Goal: Task Accomplishment & Management: Manage account settings

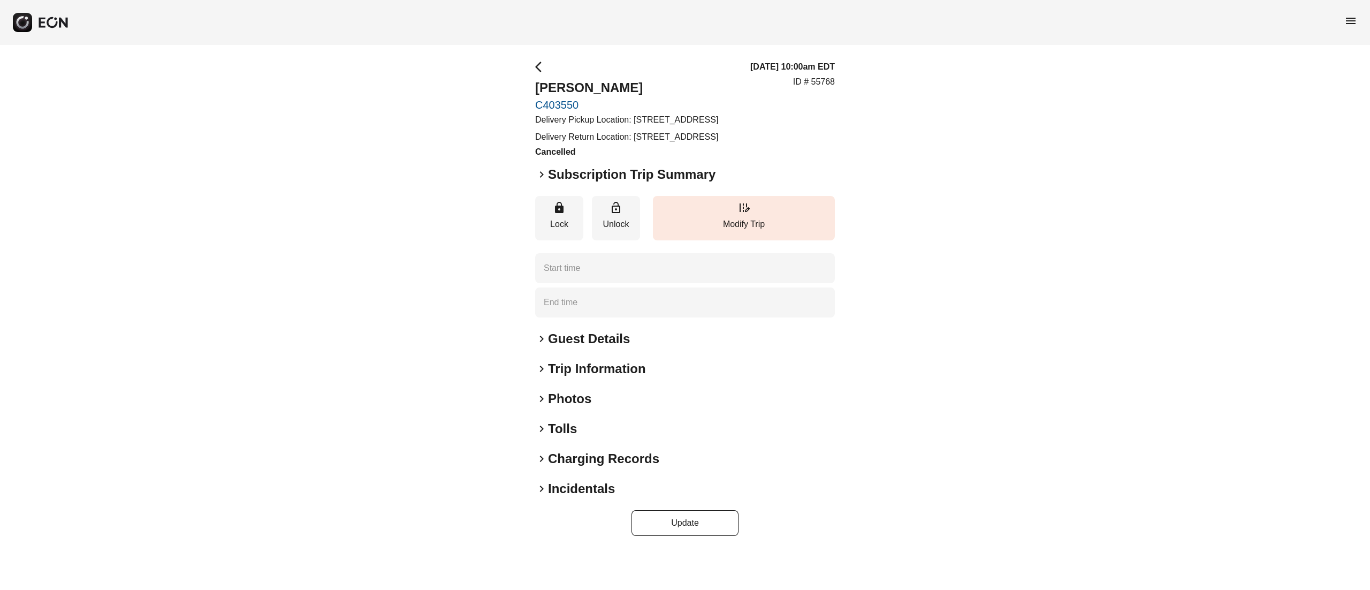
type time "**********"
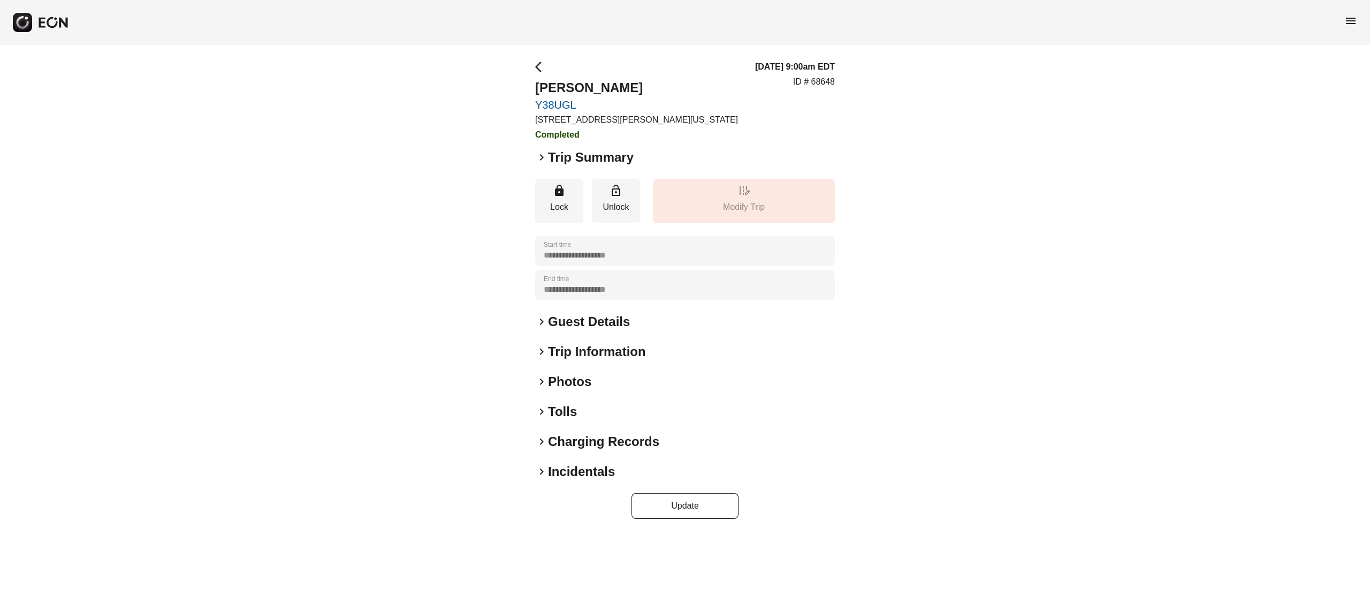
click at [569, 441] on h2 "Charging Records" at bounding box center [603, 441] width 111 height 17
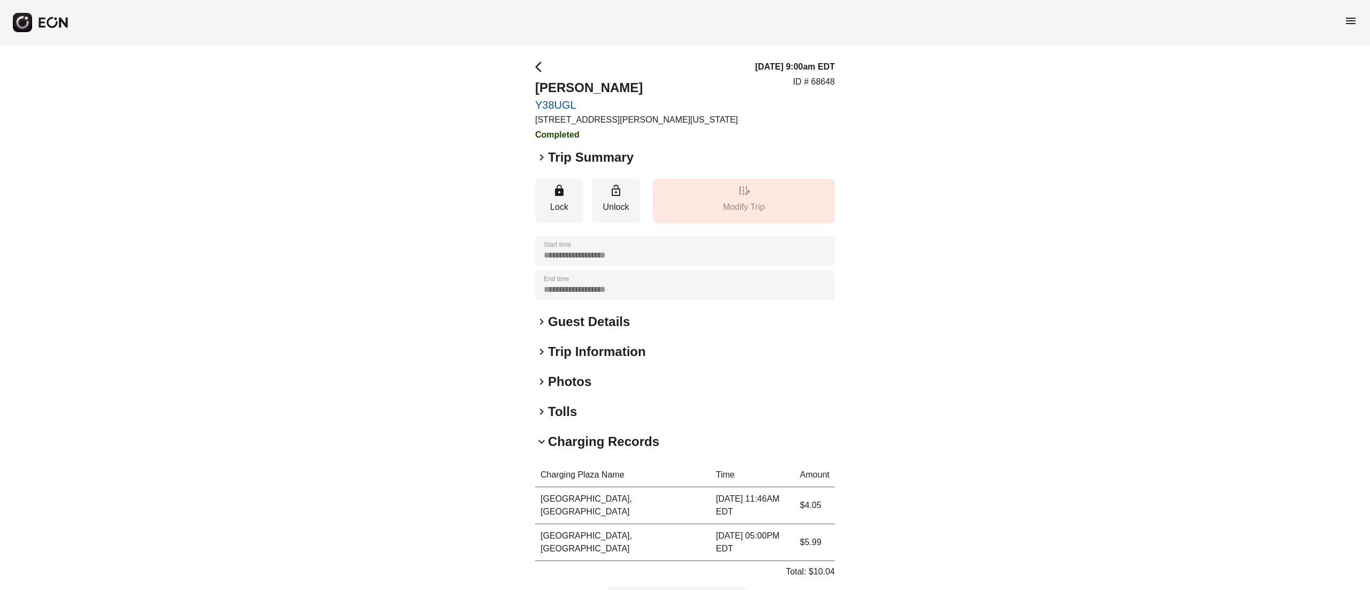
click at [557, 409] on h2 "Tolls" at bounding box center [562, 411] width 29 height 17
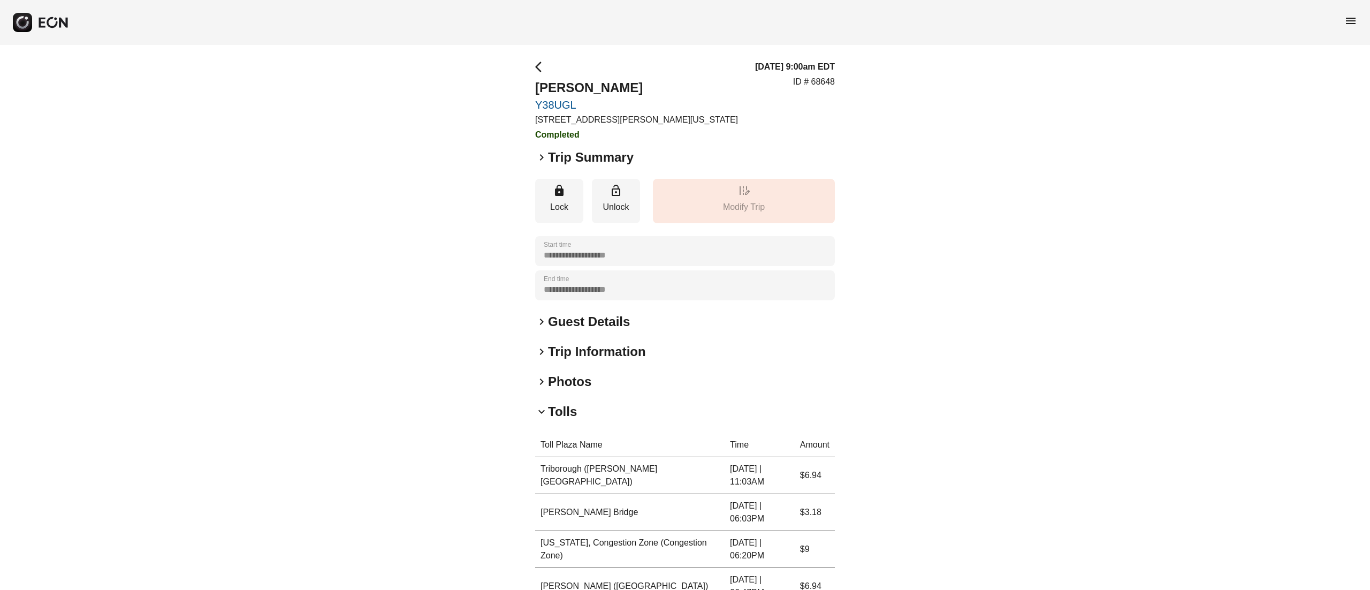
click at [562, 410] on h2 "Tolls" at bounding box center [562, 411] width 29 height 17
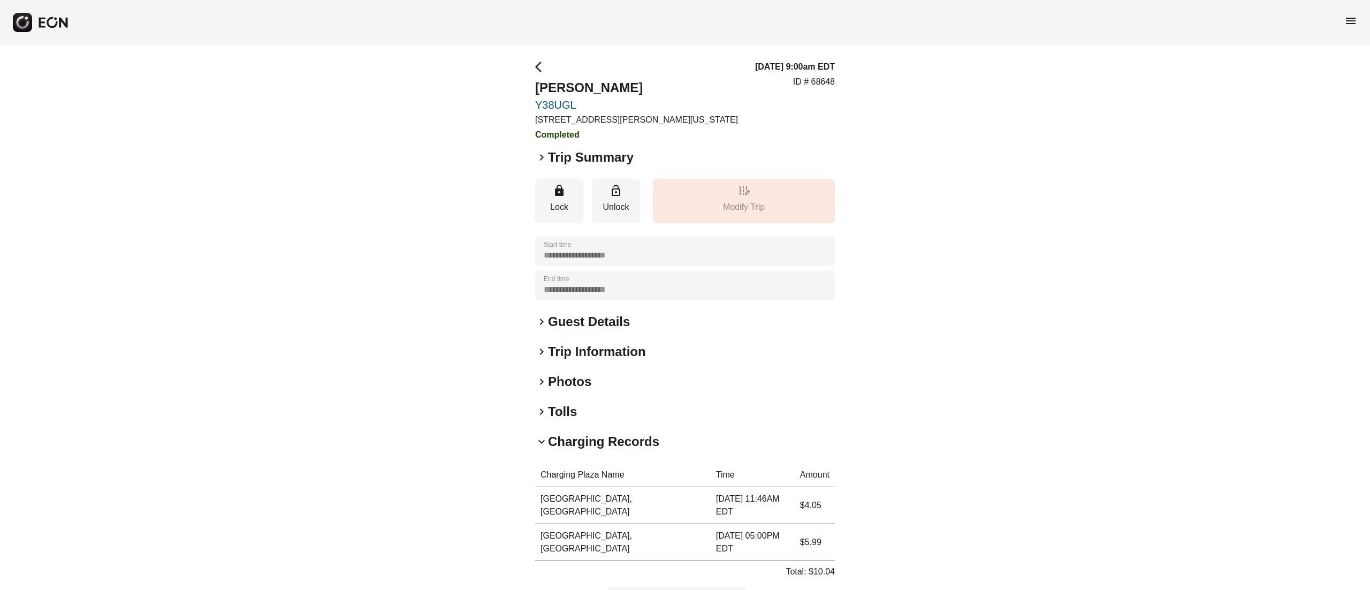
click at [576, 440] on h2 "Charging Records" at bounding box center [603, 441] width 111 height 17
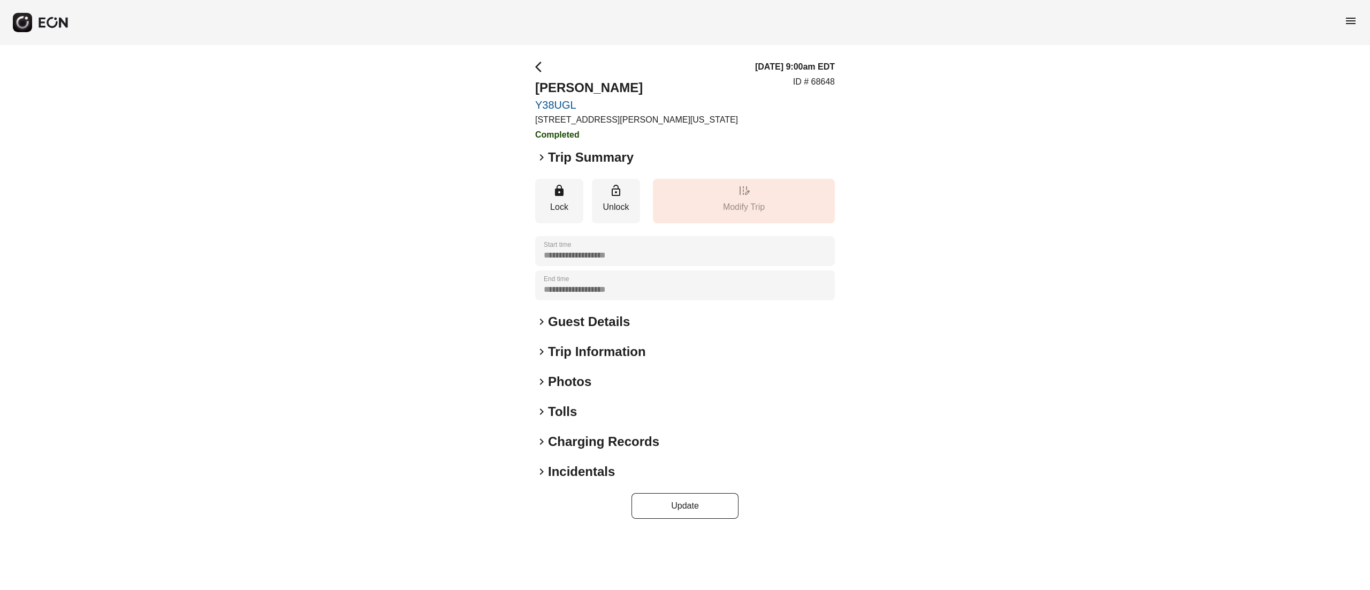
click at [577, 345] on h2 "Trip Information" at bounding box center [597, 351] width 98 height 17
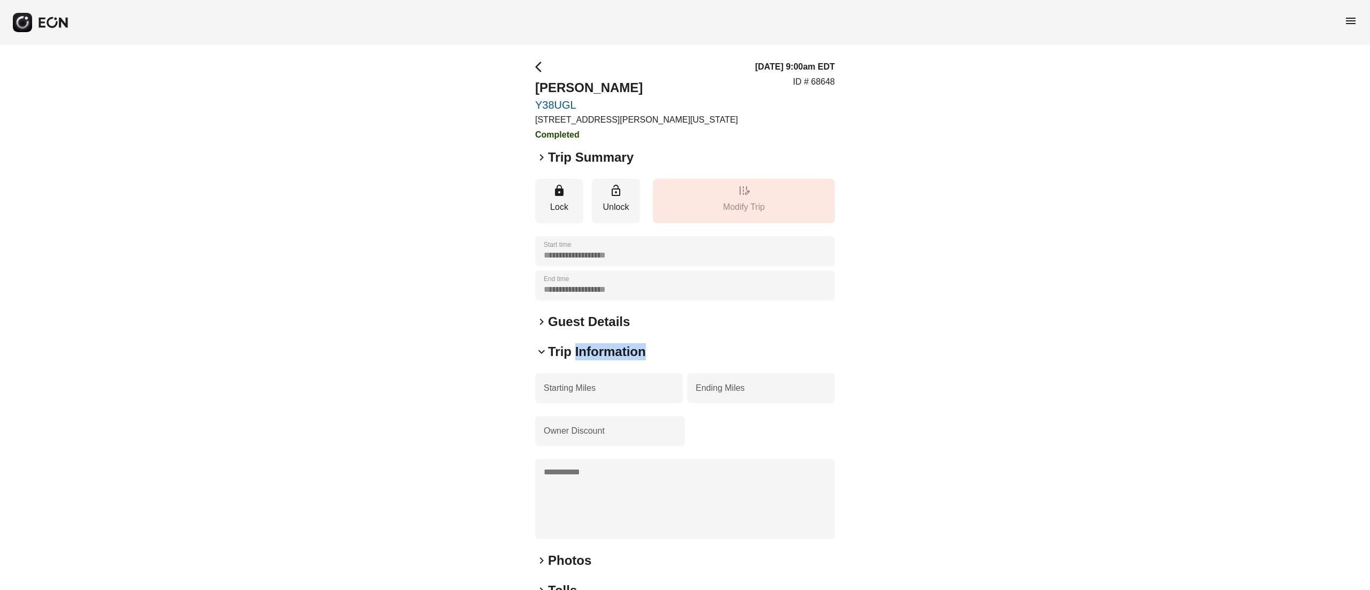
click at [577, 346] on h2 "Trip Information" at bounding box center [597, 351] width 98 height 17
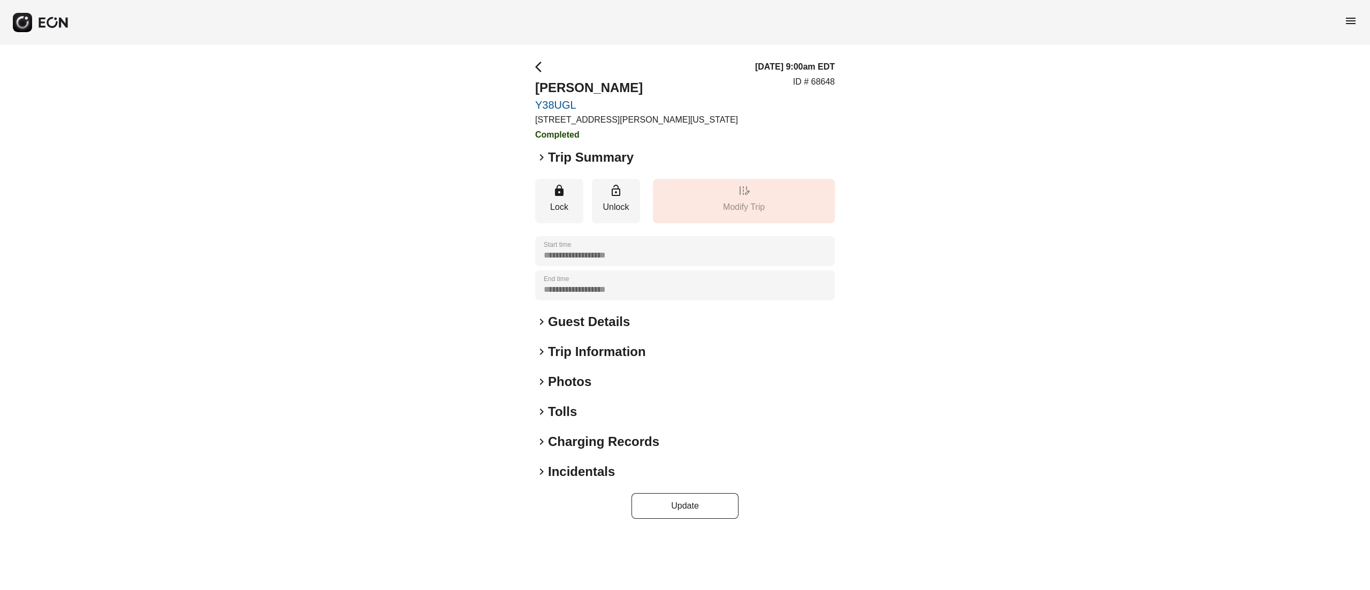
click at [578, 469] on h2 "Incidentals" at bounding box center [581, 471] width 67 height 17
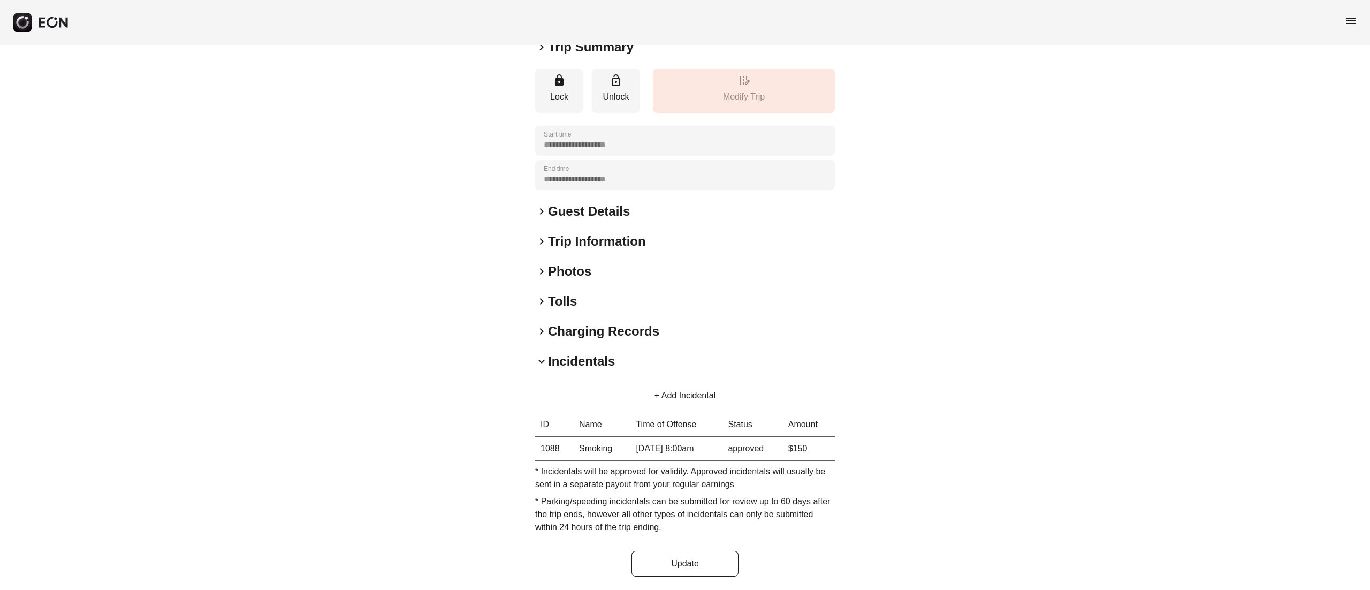
scroll to position [112, 0]
click at [668, 389] on button "+ Add Incidental" at bounding box center [684, 394] width 87 height 26
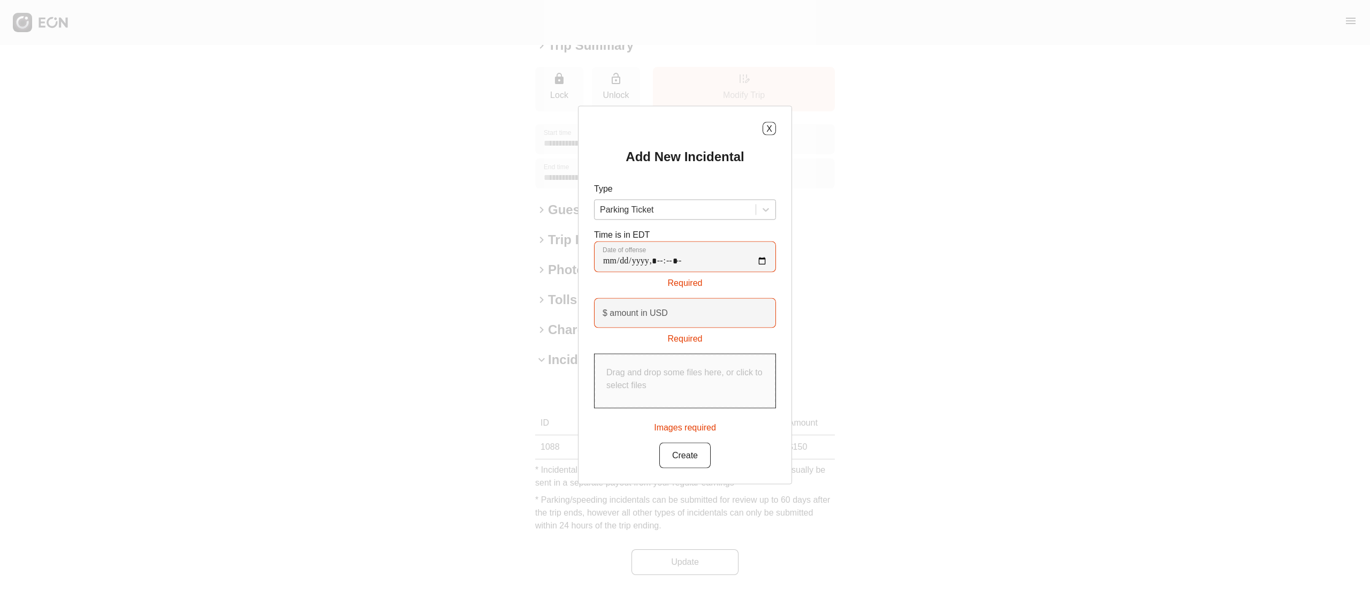
click at [670, 203] on div at bounding box center [675, 209] width 150 height 15
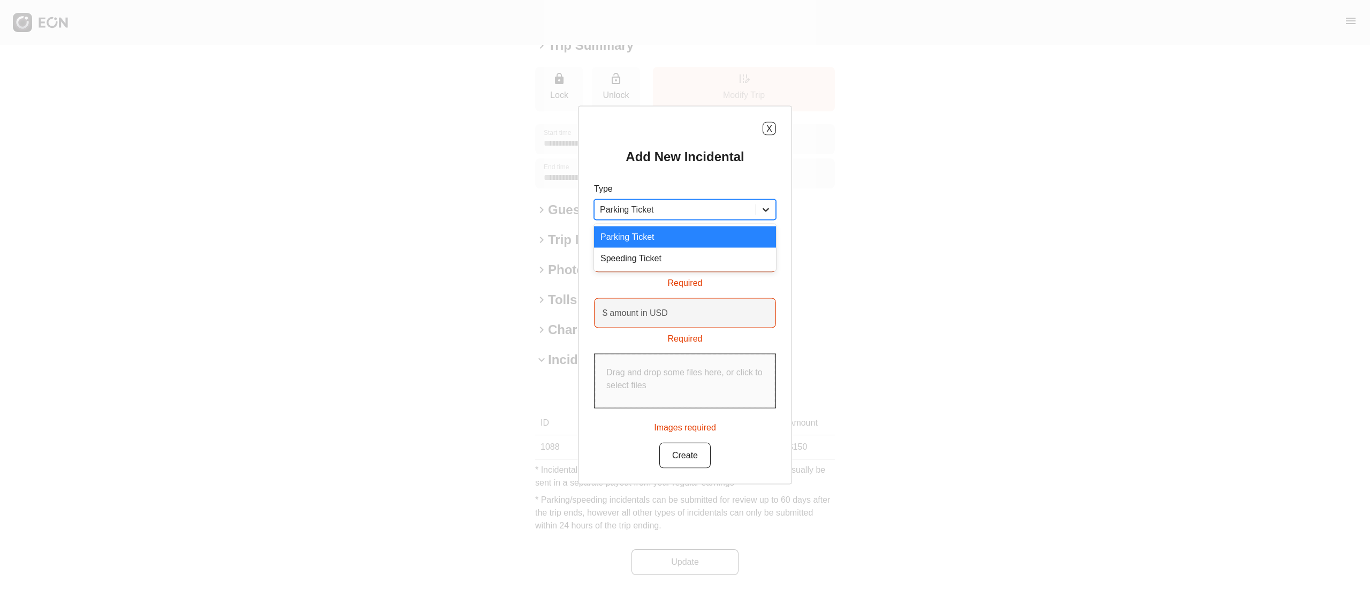
click at [767, 207] on icon at bounding box center [765, 209] width 11 height 11
click at [770, 218] on div at bounding box center [765, 209] width 19 height 19
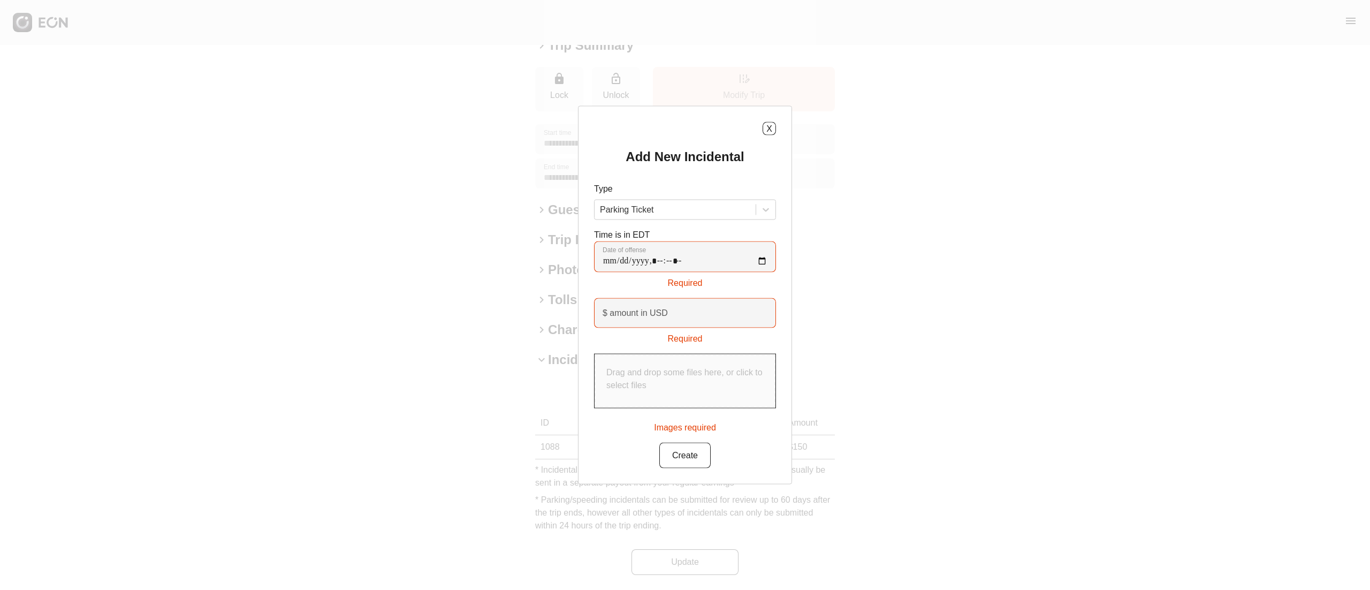
drag, startPoint x: 848, startPoint y: 280, endPoint x: 837, endPoint y: 257, distance: 25.6
click at [846, 280] on div "X Add New Incidental Type Parking Ticket Time is in EDT Date of offense Require…" at bounding box center [685, 295] width 1370 height 590
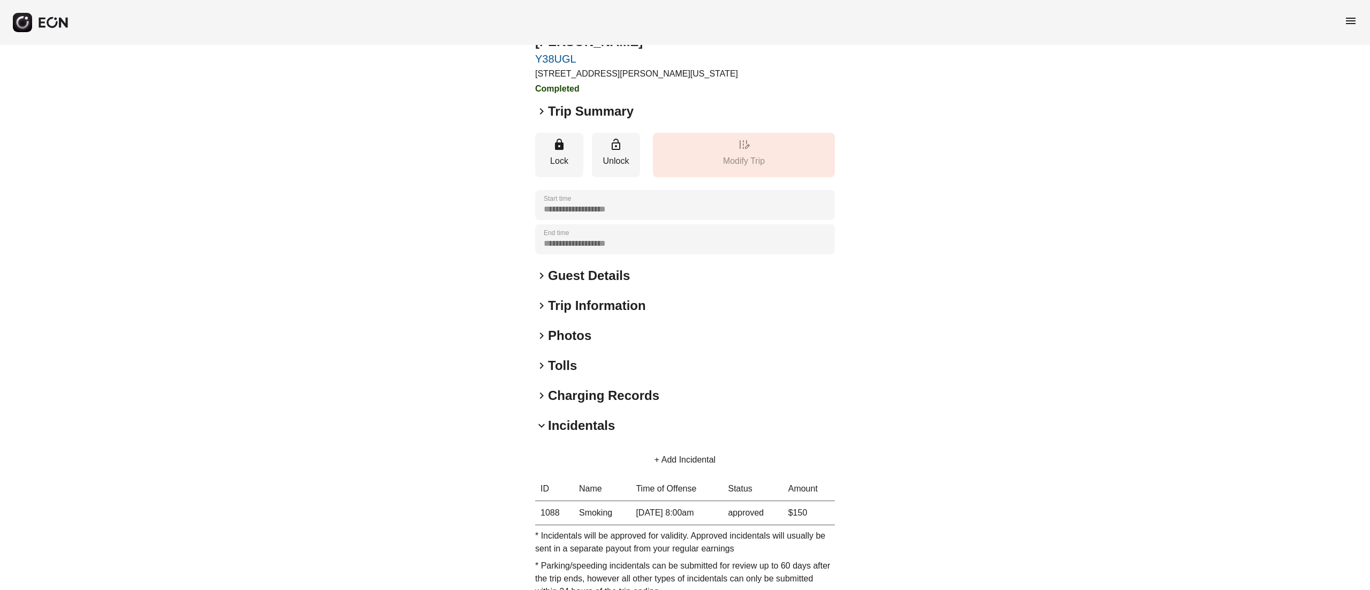
scroll to position [0, 0]
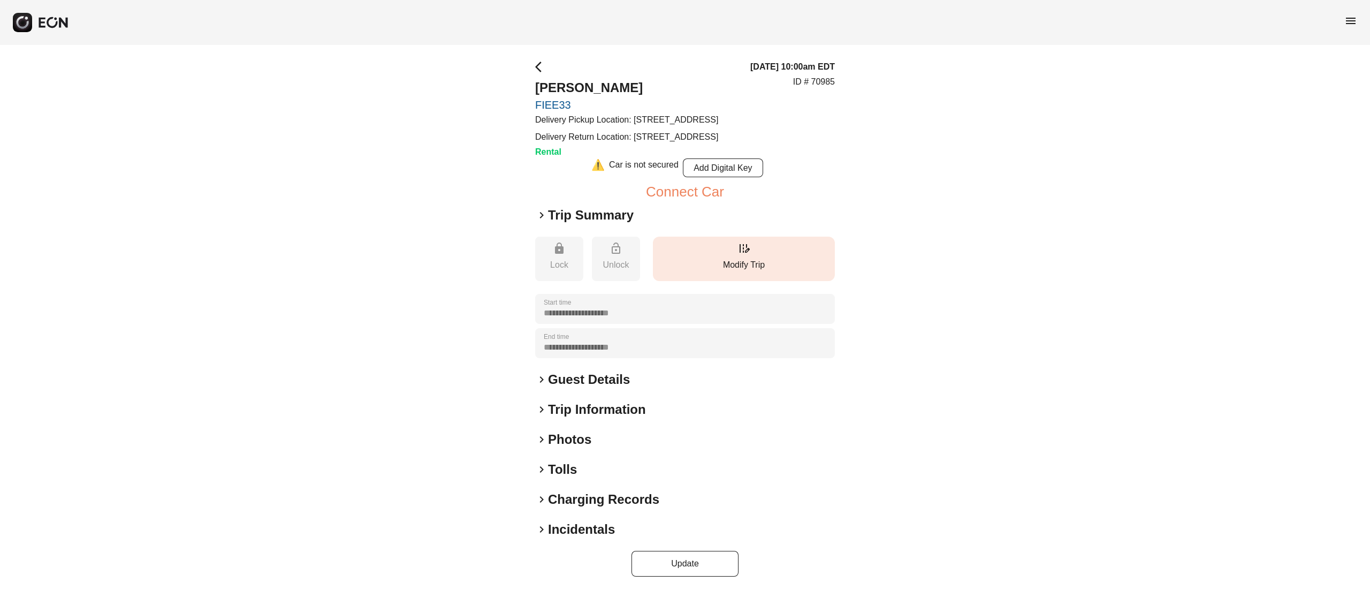
click at [785, 271] on p "Modify Trip" at bounding box center [743, 264] width 171 height 13
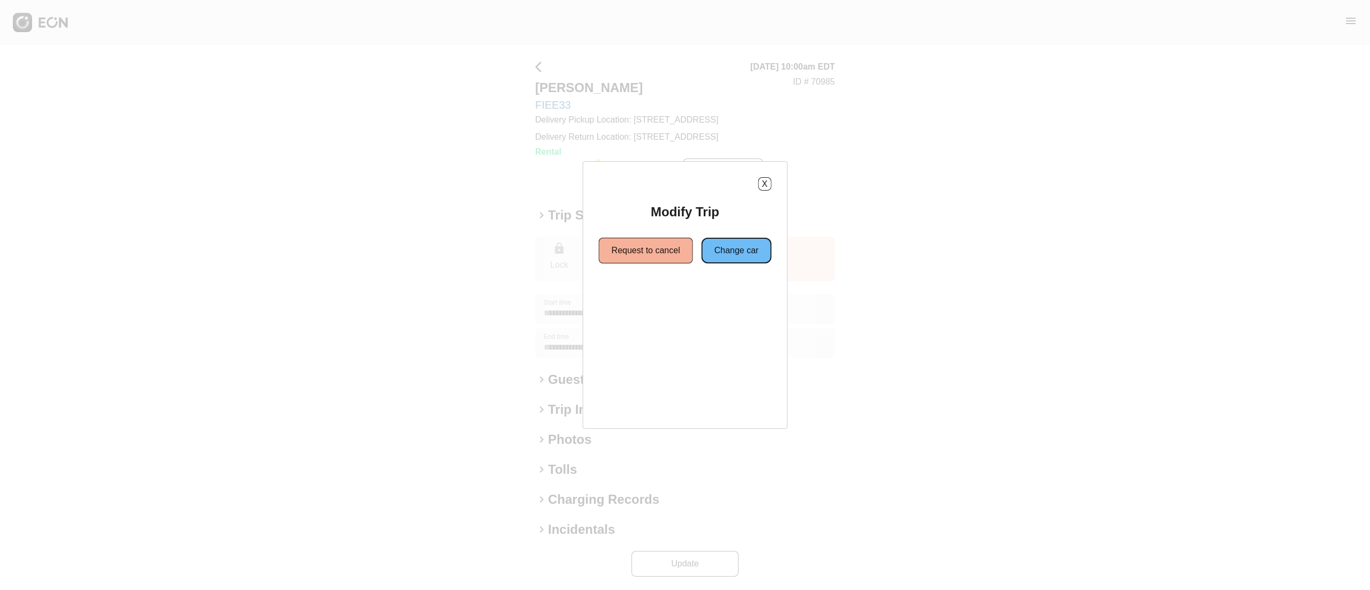
click at [739, 258] on button "Change car" at bounding box center [736, 251] width 70 height 26
click at [639, 287] on button "Same location" at bounding box center [637, 289] width 80 height 26
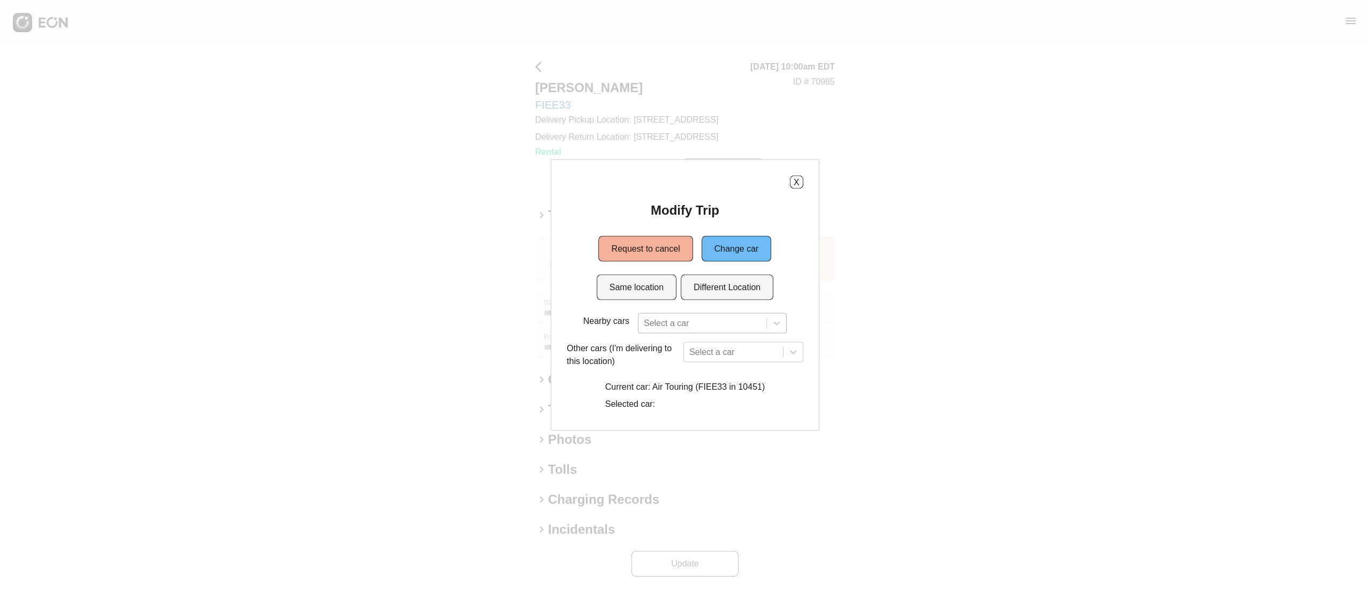
click at [670, 321] on div at bounding box center [702, 323] width 117 height 15
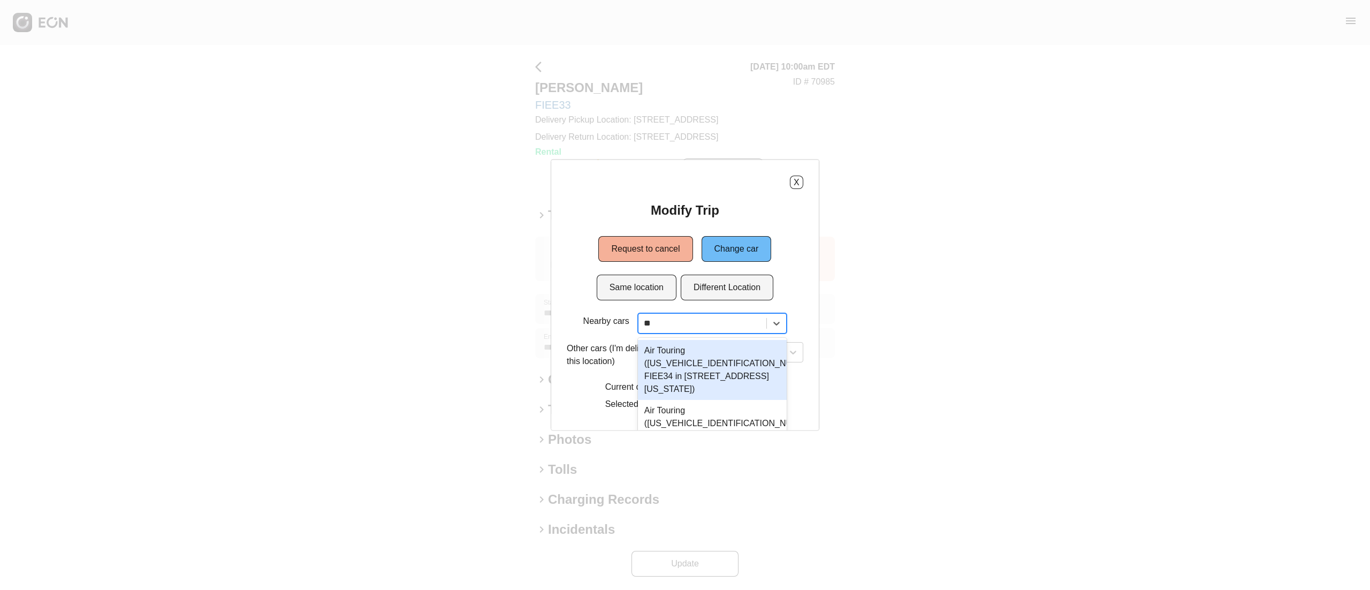
type input "*"
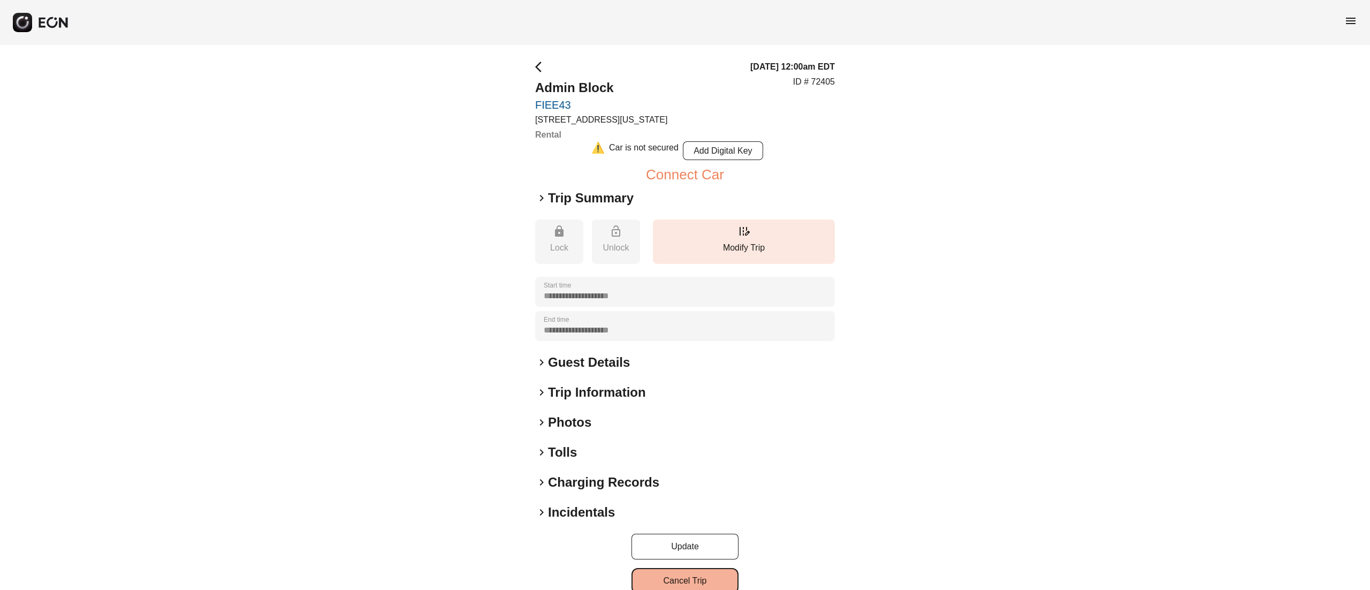
click at [704, 577] on button "Cancel Trip" at bounding box center [684, 581] width 107 height 26
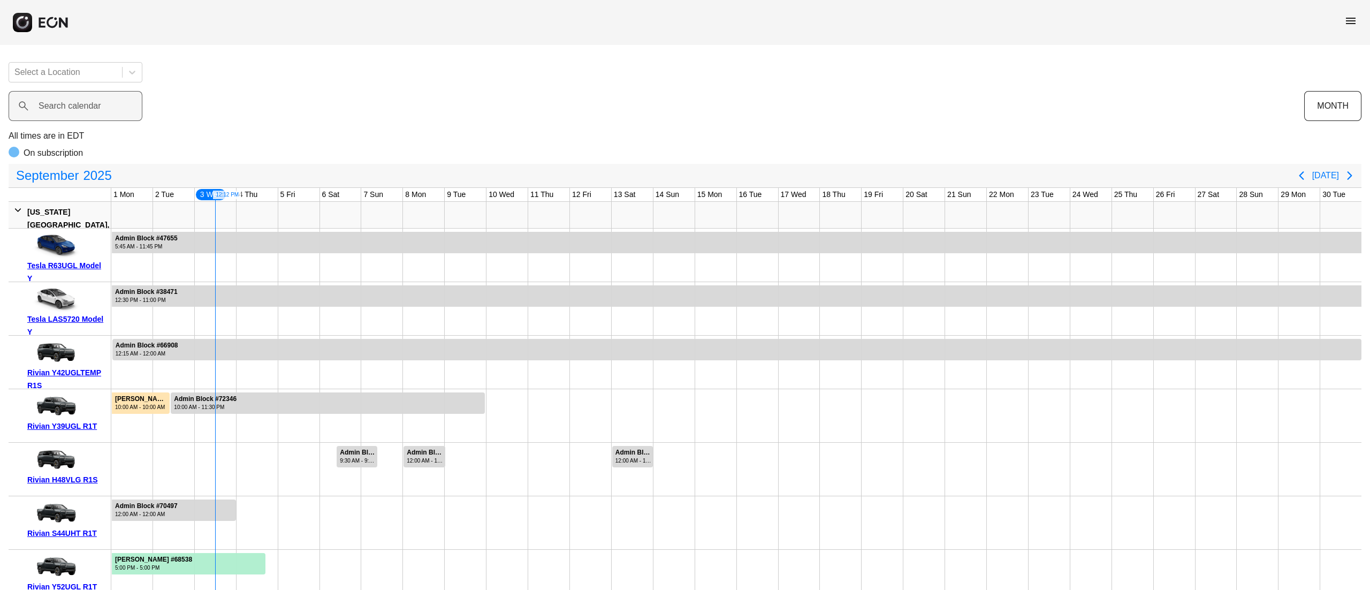
click at [88, 104] on label "Search calendar" at bounding box center [70, 106] width 63 height 13
click at [88, 104] on calendar "Search calendar" at bounding box center [76, 106] width 134 height 30
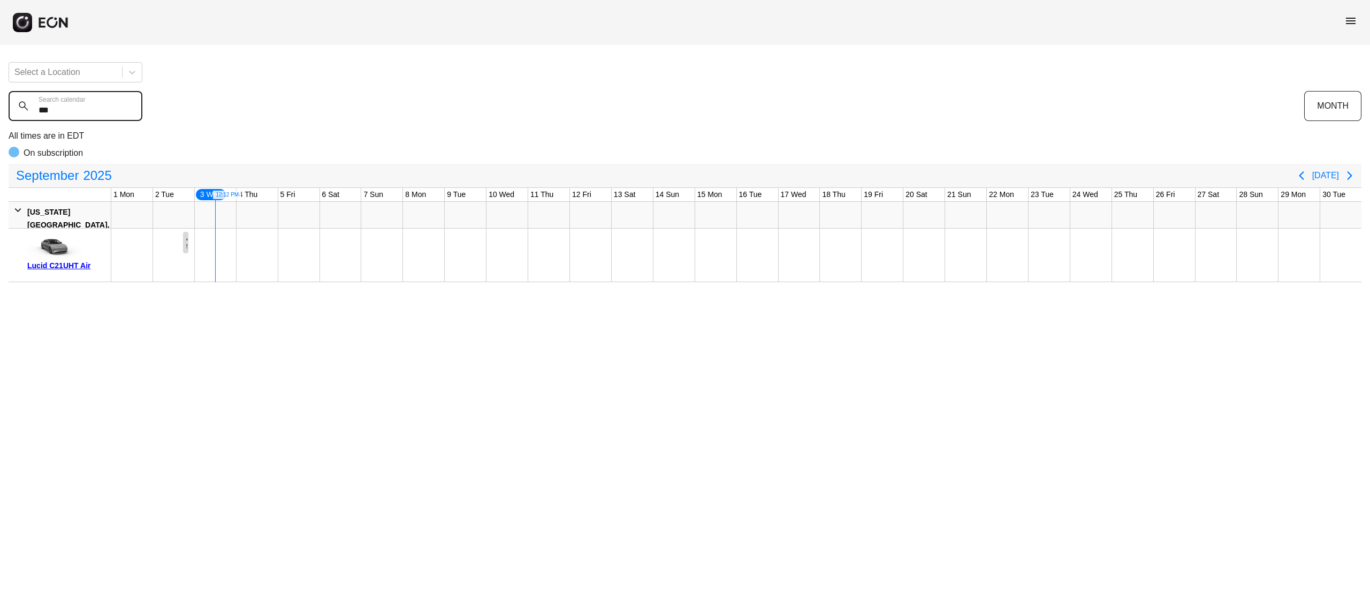
type calendar "***"
drag, startPoint x: 653, startPoint y: 246, endPoint x: 778, endPoint y: 265, distance: 126.7
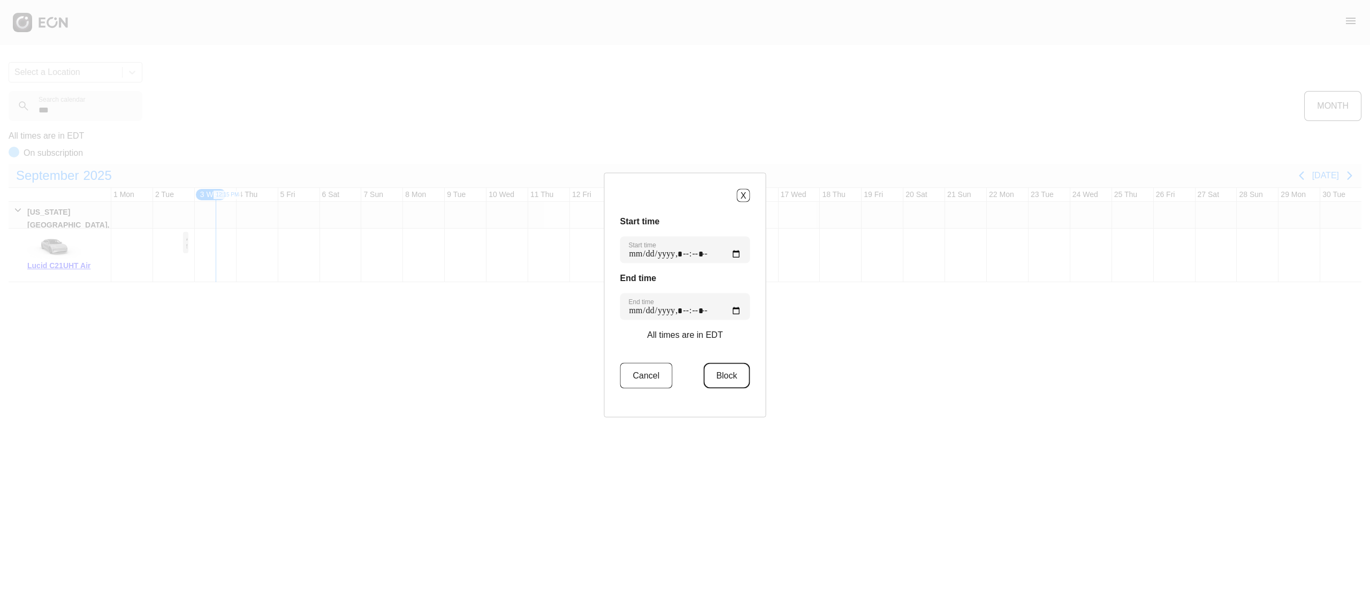
click at [725, 364] on button "Block" at bounding box center [726, 376] width 47 height 26
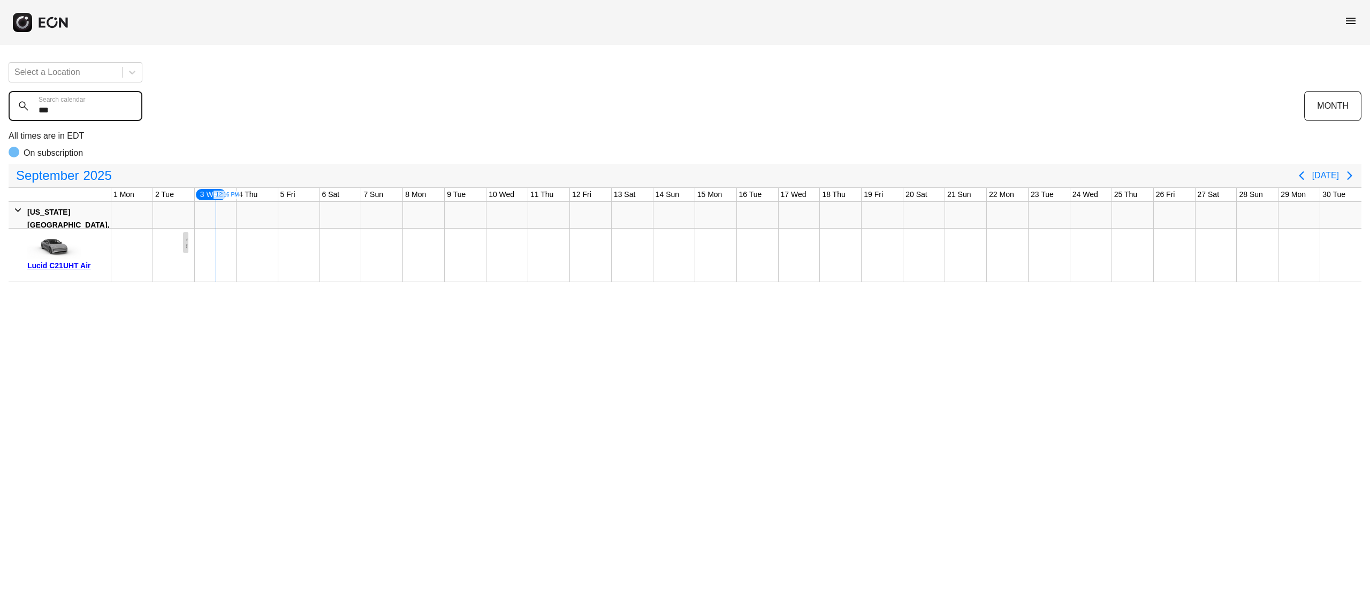
drag, startPoint x: 59, startPoint y: 112, endPoint x: 0, endPoint y: 164, distance: 78.1
click at [0, 157] on div "Select a Location *** Search calendar MONTH All times are in EDT On subscriptio…" at bounding box center [685, 167] width 1370 height 228
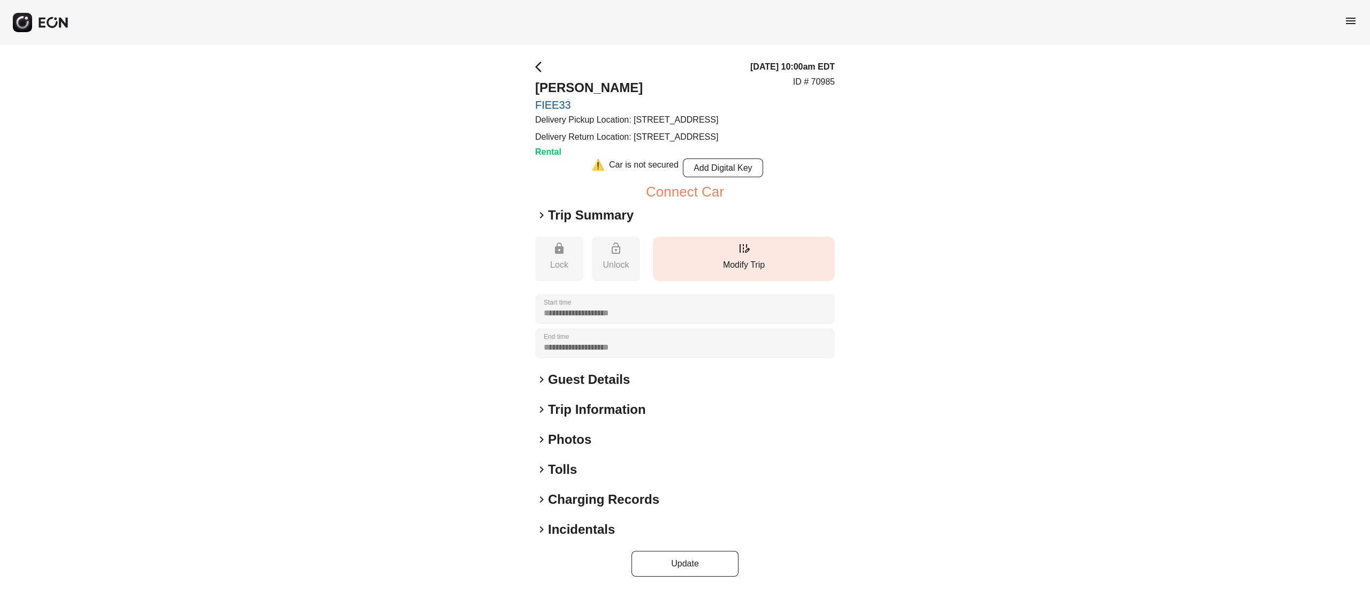
click at [733, 271] on p "Modify Trip" at bounding box center [743, 264] width 171 height 13
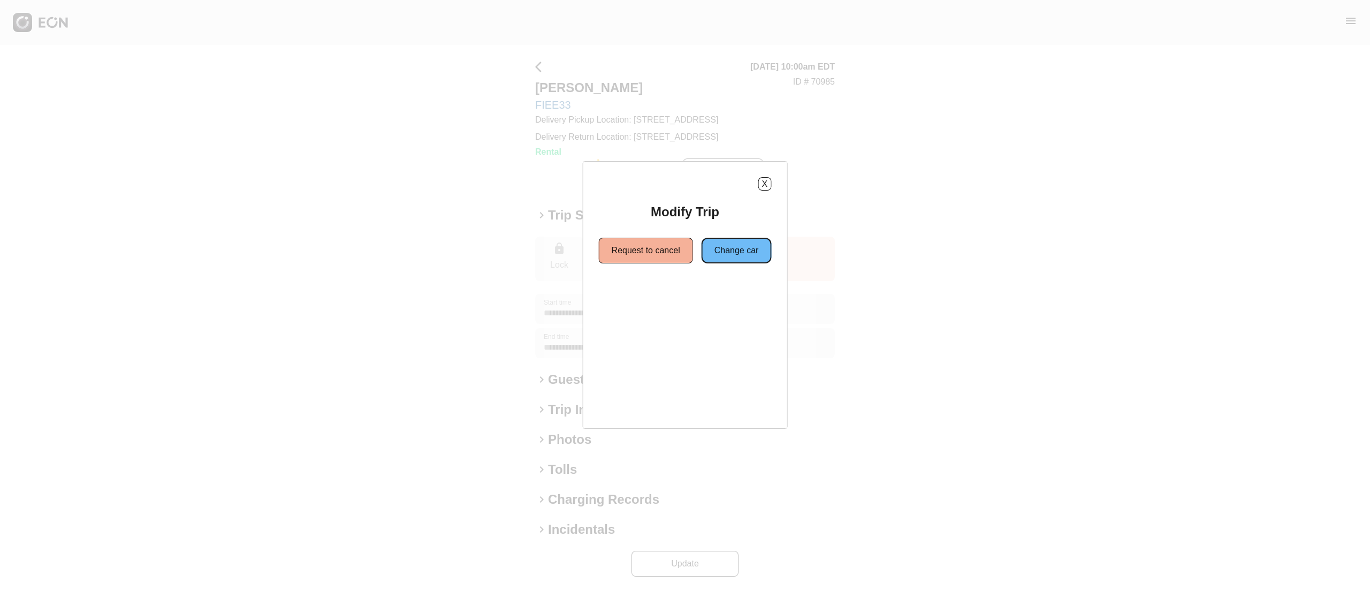
click at [732, 261] on button "Change car" at bounding box center [736, 251] width 70 height 26
drag, startPoint x: 617, startPoint y: 300, endPoint x: 623, endPoint y: 299, distance: 5.4
click at [618, 300] on button "Same location" at bounding box center [637, 289] width 80 height 26
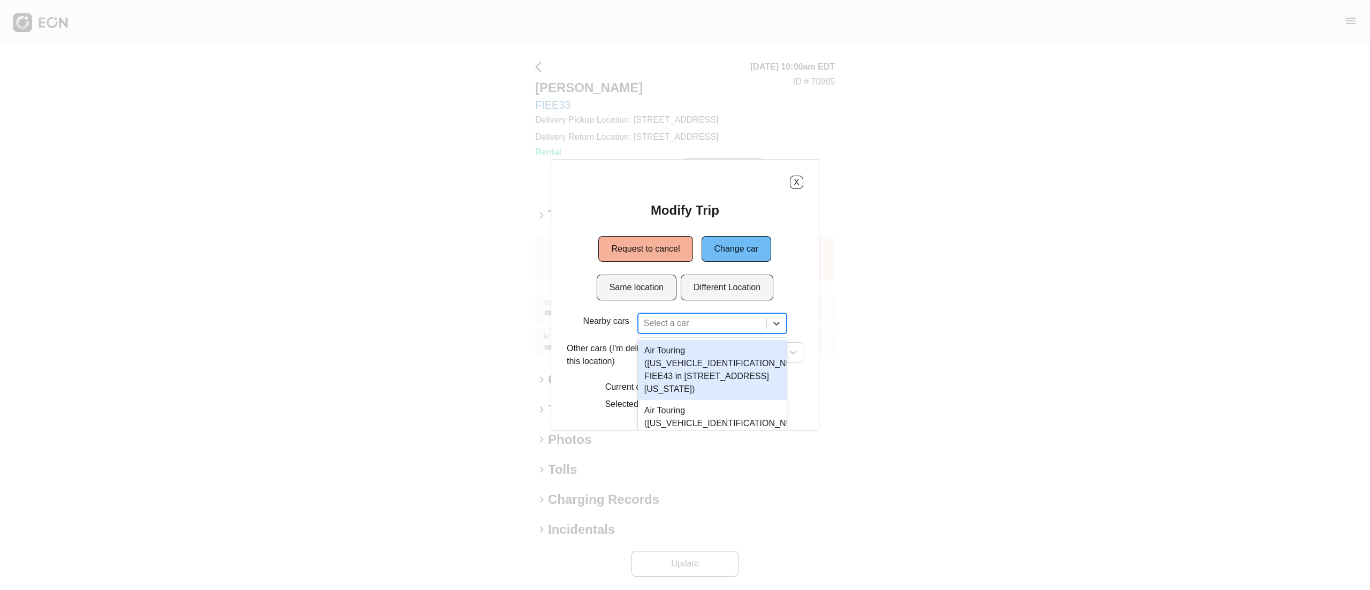
click at [708, 323] on div "3 results available. Use Up and Down to choose options, press Enter to select t…" at bounding box center [712, 323] width 149 height 20
type input "******"
click at [722, 355] on div "Air Touring (50EA1TEAXRA002832 FIEE43 in 610 Exterior Street, The Bronx, New Yo…" at bounding box center [712, 370] width 149 height 60
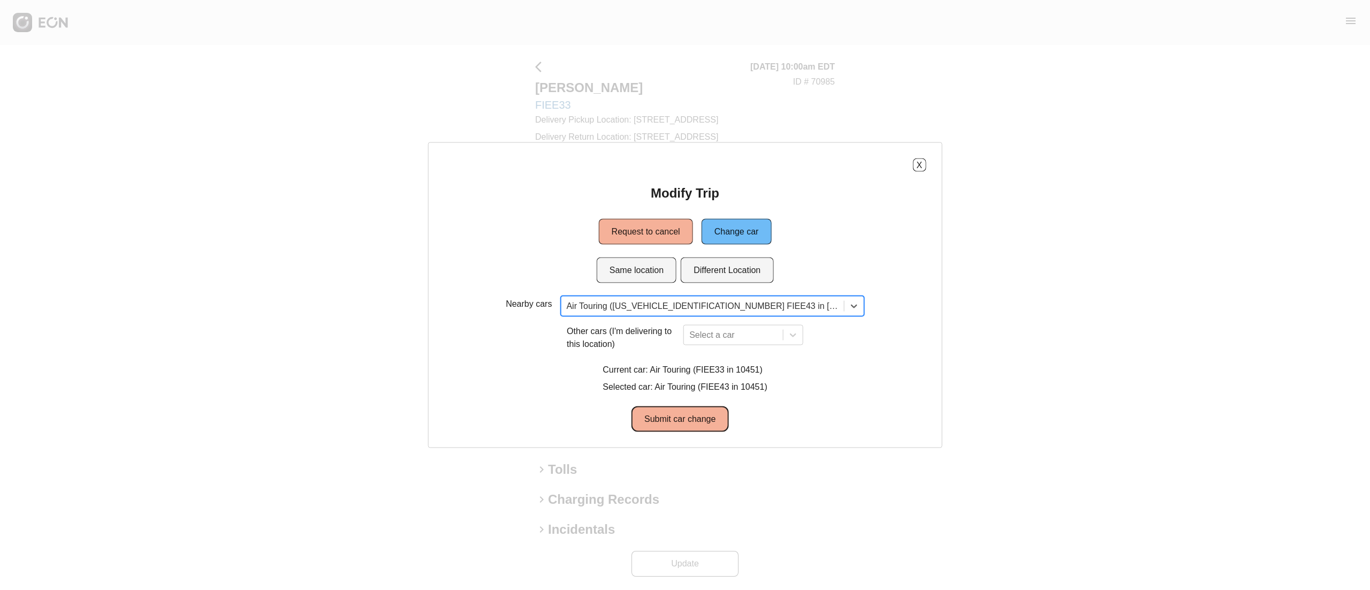
click at [675, 421] on button "Submit car change" at bounding box center [679, 419] width 97 height 26
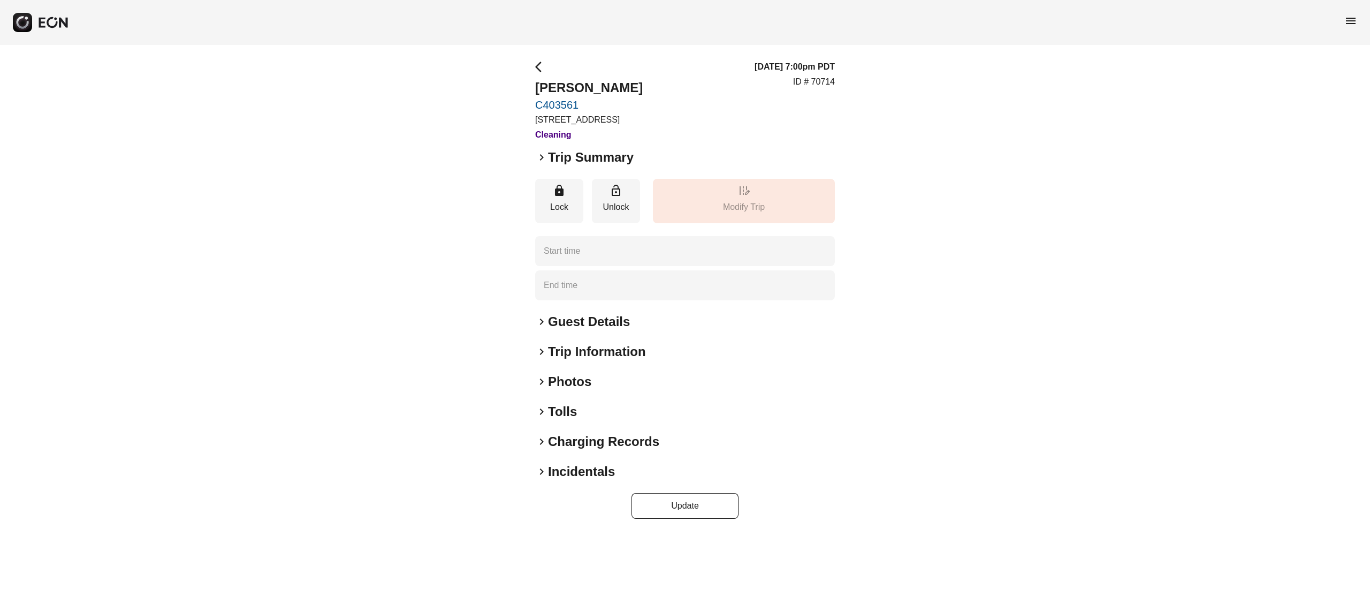
type time "**********"
click at [573, 388] on h2 "Photos" at bounding box center [569, 381] width 43 height 17
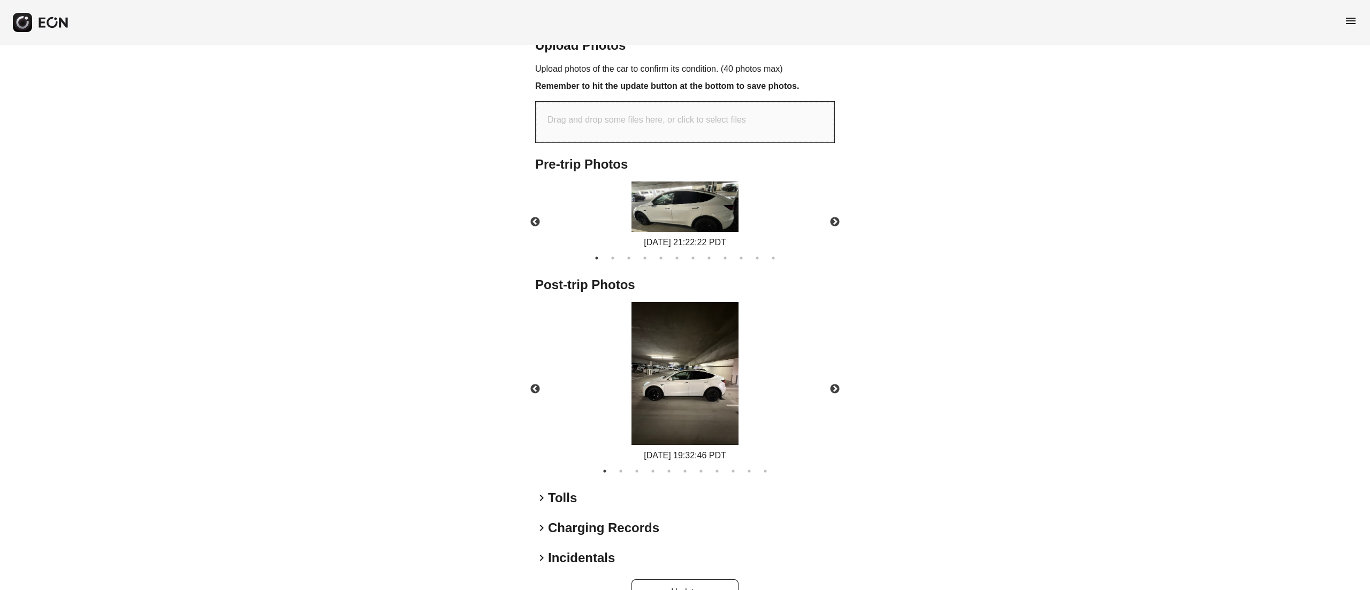
scroll to position [395, 0]
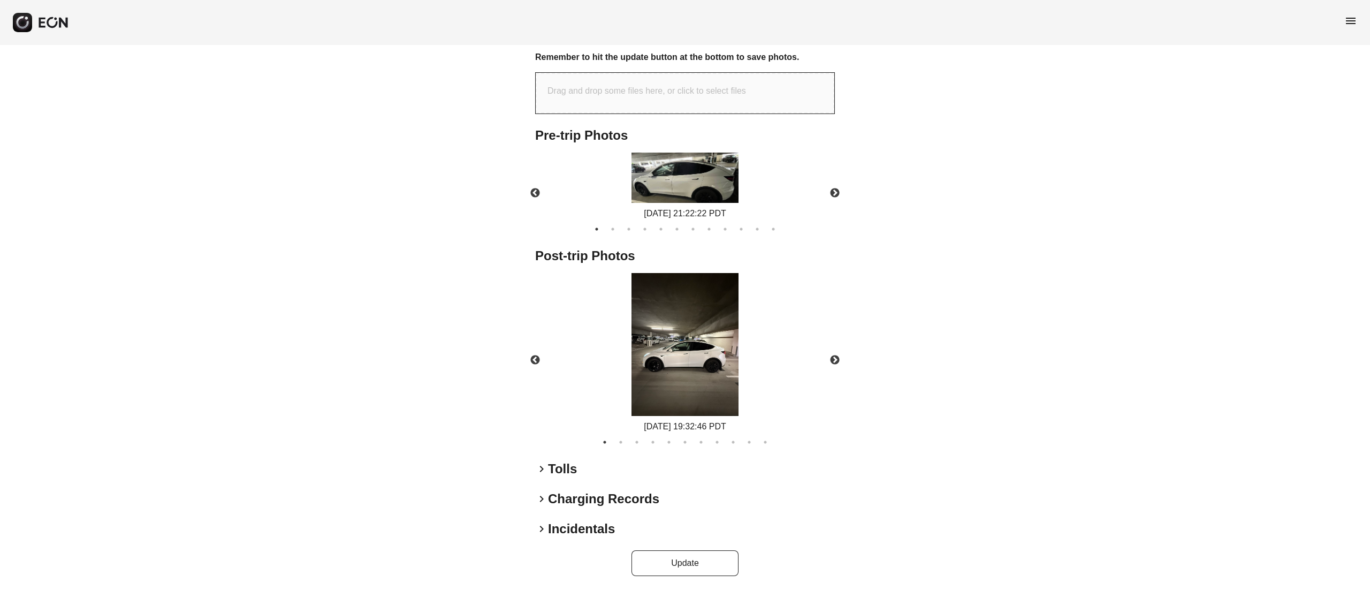
click at [701, 343] on img at bounding box center [684, 344] width 107 height 143
click at [827, 361] on button "Next" at bounding box center [834, 359] width 37 height 37
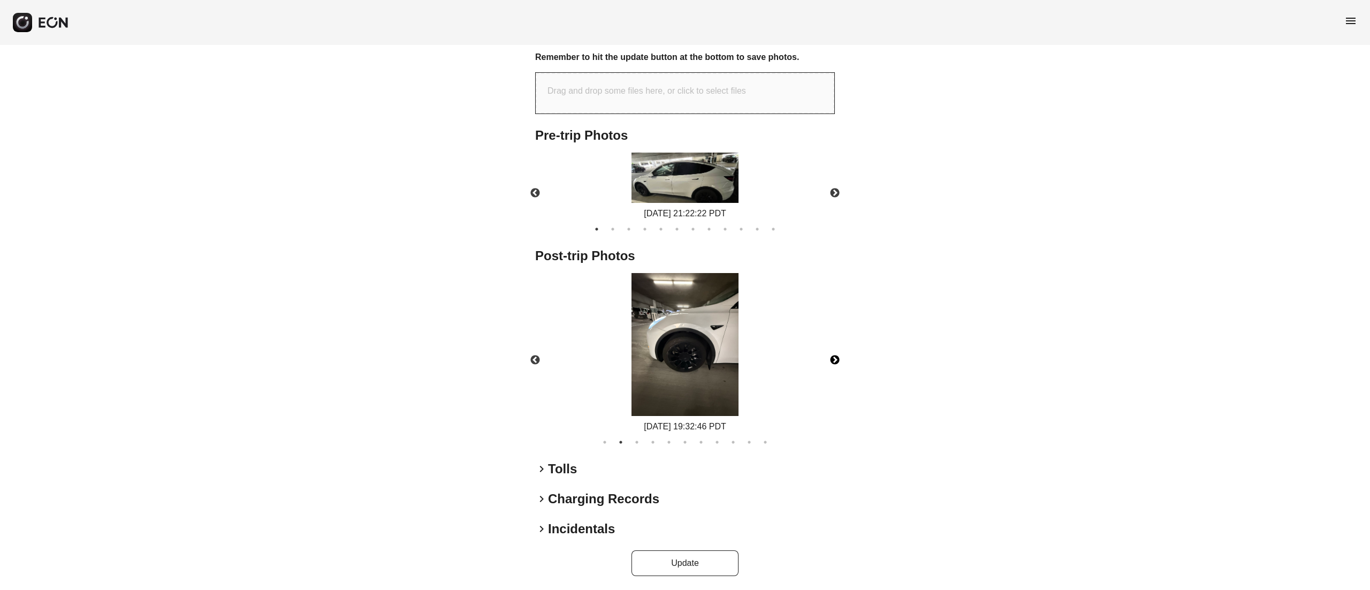
click at [700, 352] on img at bounding box center [684, 344] width 107 height 143
click at [824, 361] on button "Next" at bounding box center [834, 359] width 37 height 37
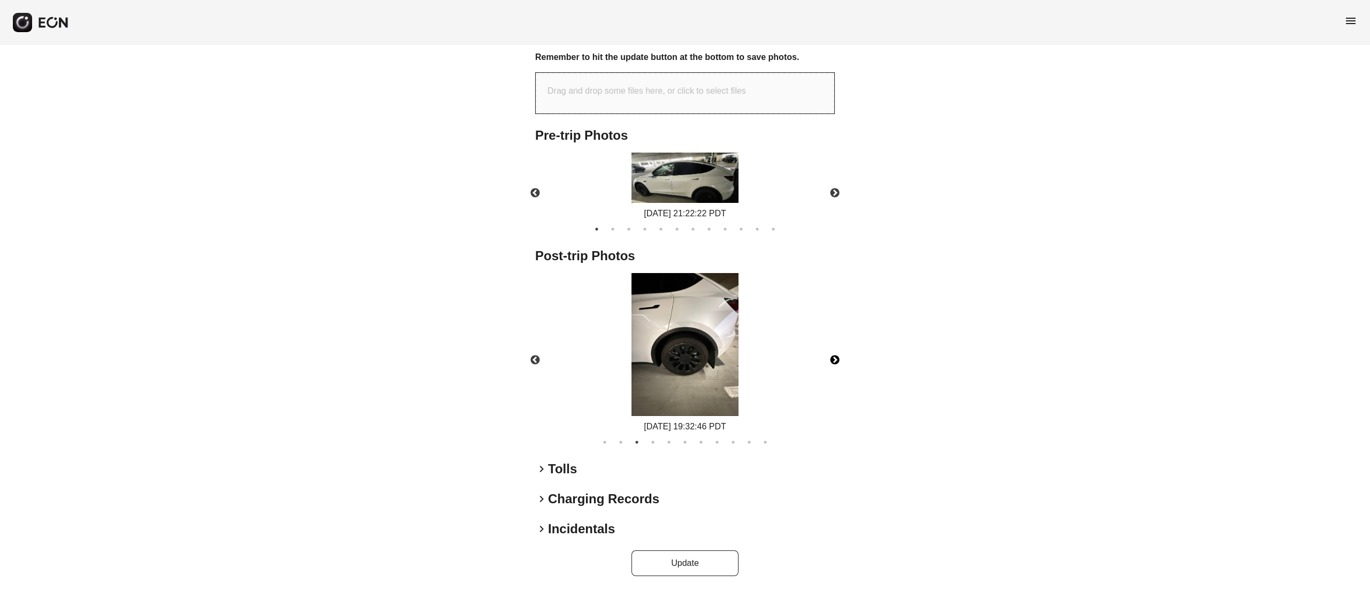
click at [692, 352] on img at bounding box center [684, 344] width 107 height 143
click at [842, 355] on button "Next" at bounding box center [834, 359] width 37 height 37
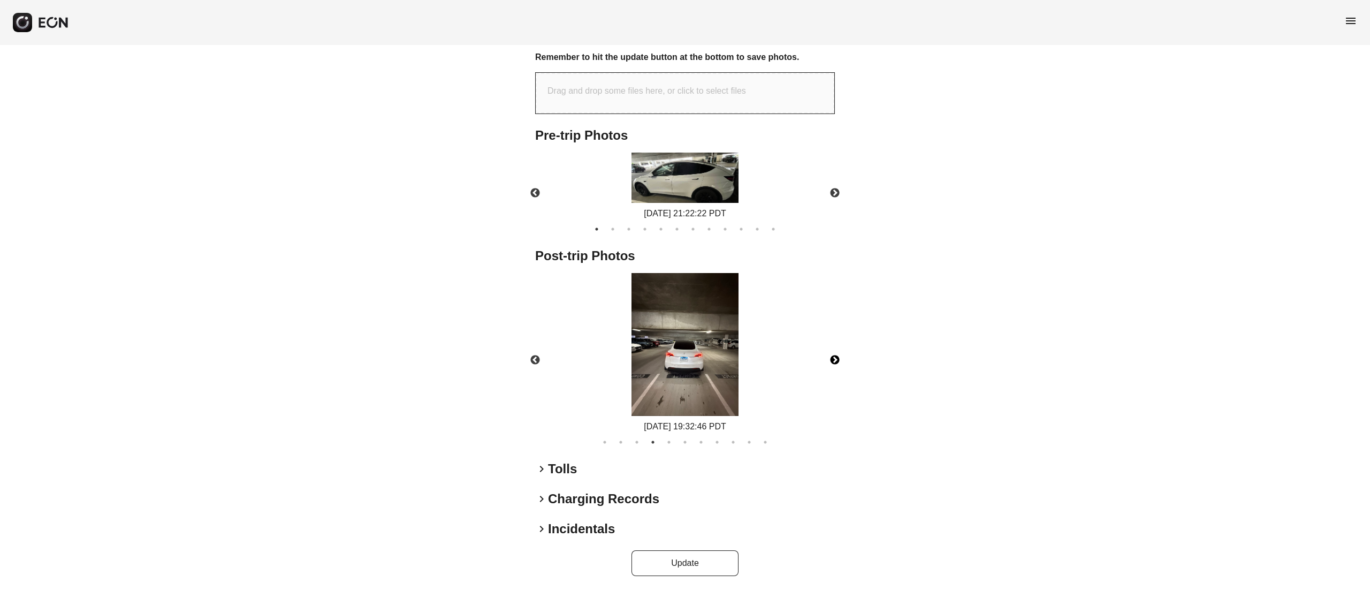
click at [707, 356] on img at bounding box center [684, 344] width 107 height 143
click at [827, 365] on button "Next" at bounding box center [834, 359] width 37 height 37
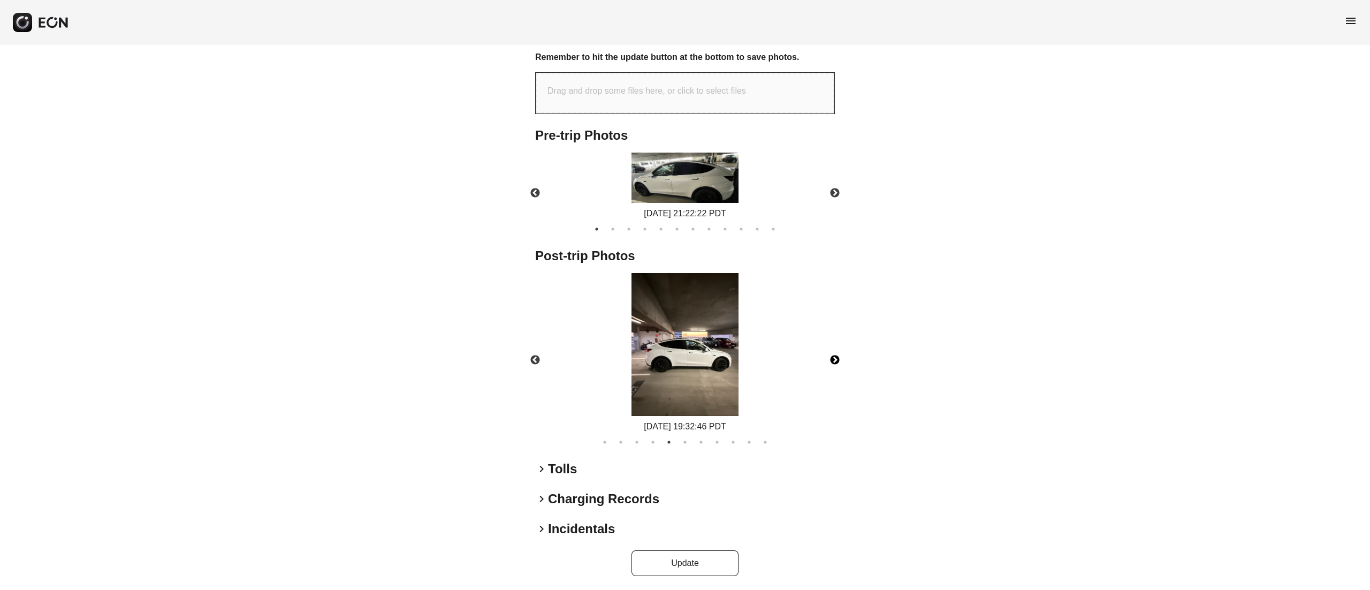
click at [694, 340] on img at bounding box center [684, 344] width 107 height 143
drag, startPoint x: 833, startPoint y: 347, endPoint x: 840, endPoint y: 351, distance: 8.2
click at [839, 350] on button "Next" at bounding box center [834, 359] width 37 height 37
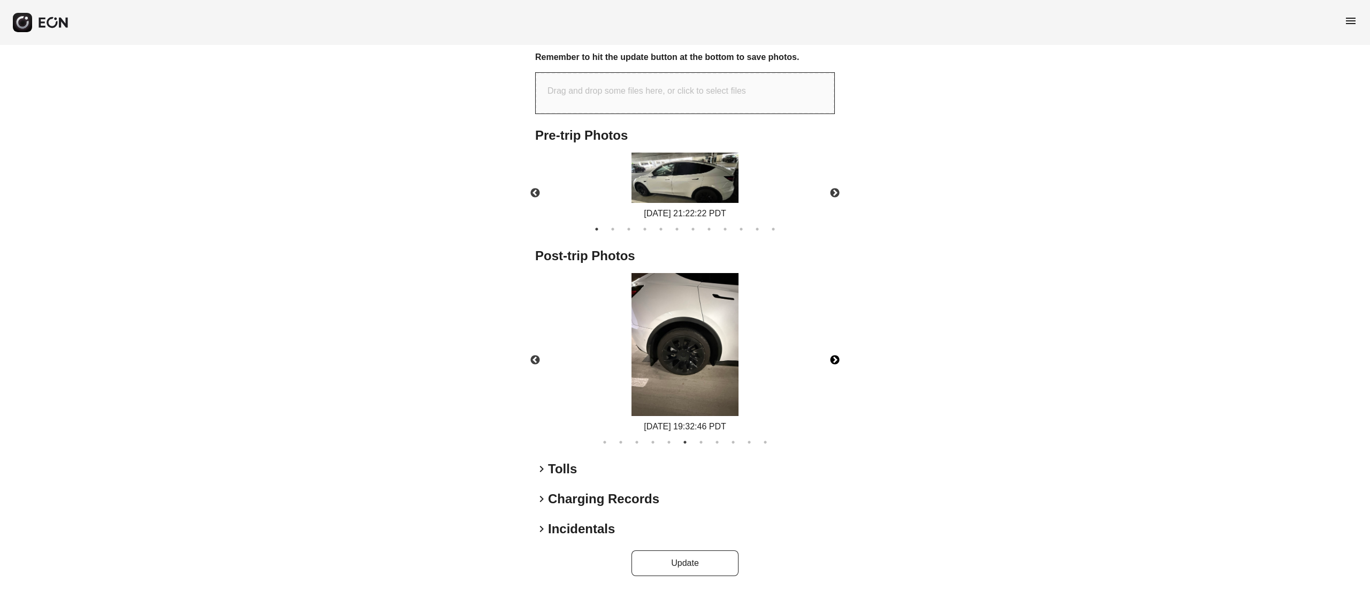
click at [692, 361] on img at bounding box center [684, 344] width 107 height 143
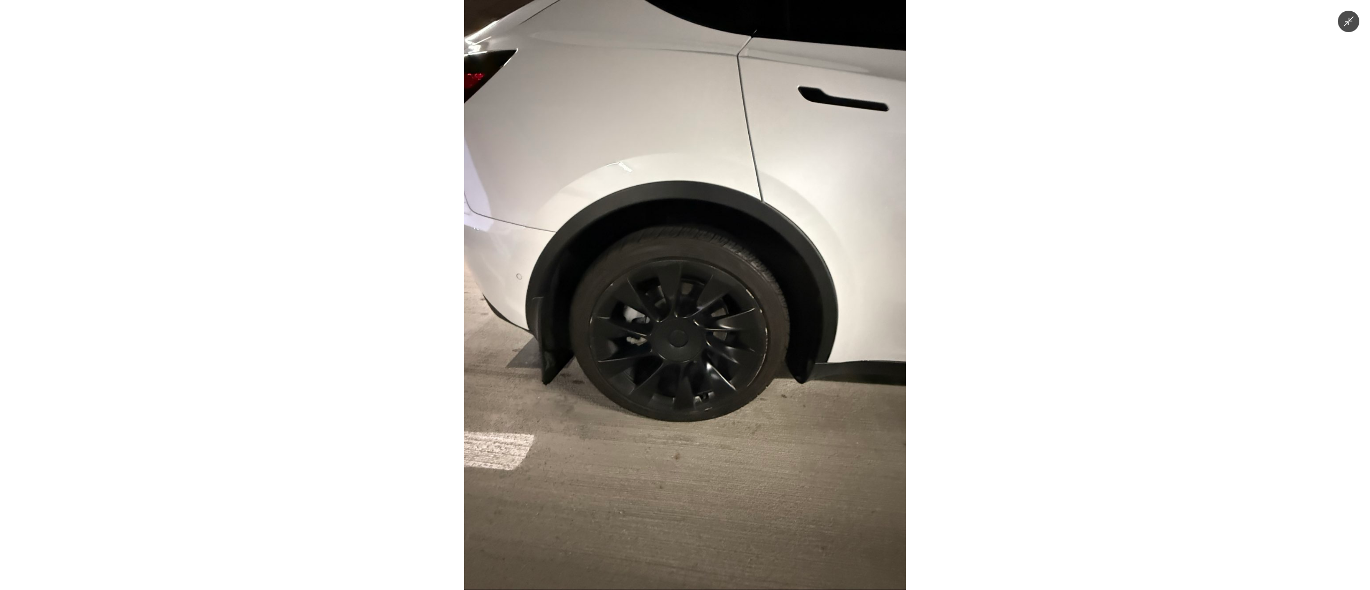
click at [692, 361] on img at bounding box center [685, 295] width 442 height 590
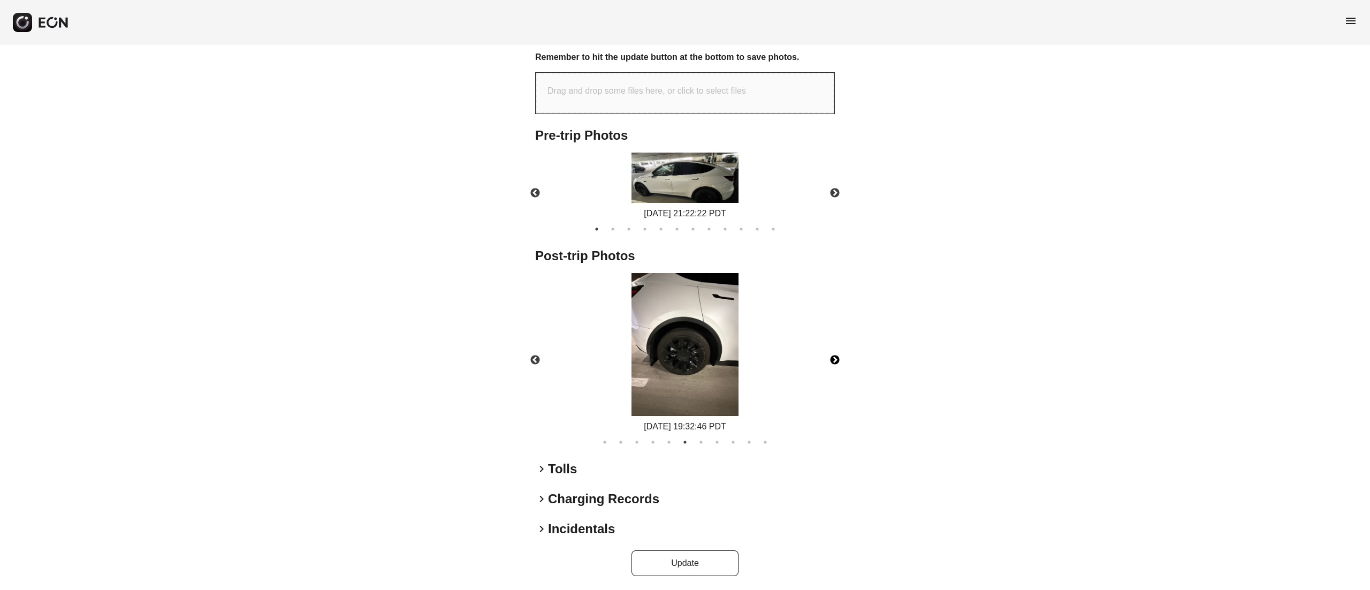
click at [835, 362] on button "Next" at bounding box center [834, 359] width 37 height 37
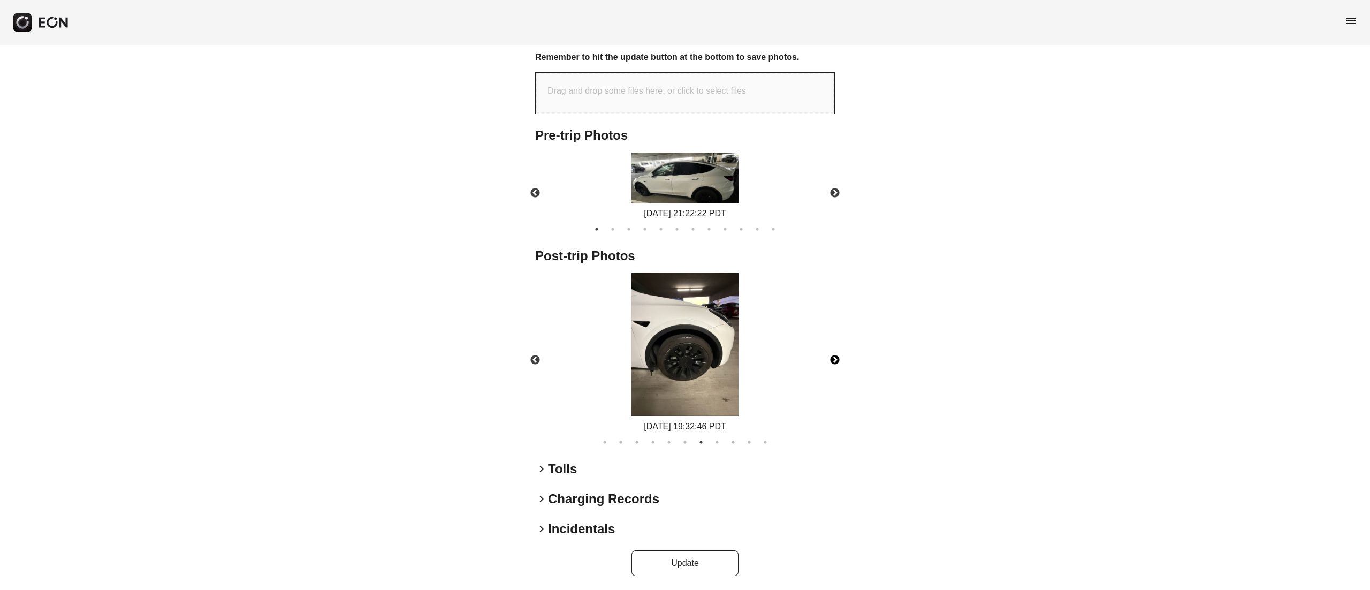
click at [719, 360] on img at bounding box center [684, 344] width 107 height 143
click at [707, 351] on img at bounding box center [684, 344] width 107 height 143
click at [838, 365] on button "Next" at bounding box center [834, 359] width 37 height 37
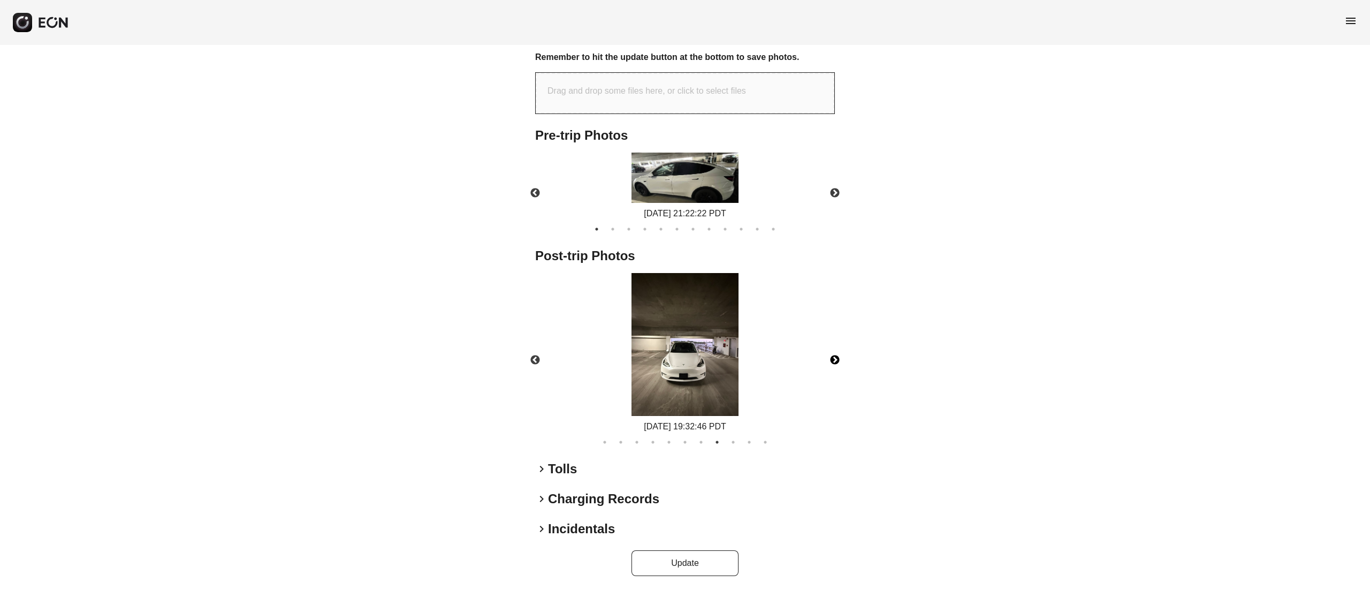
scroll to position [0, 0]
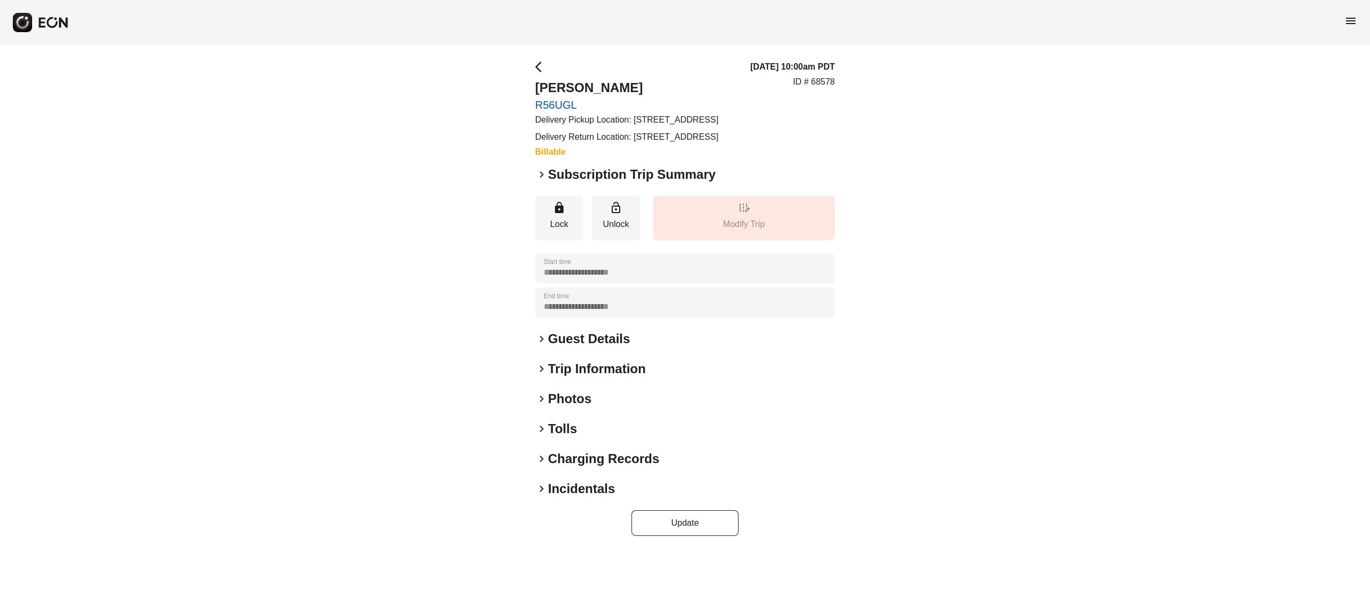
click at [564, 407] on h2 "Photos" at bounding box center [569, 398] width 43 height 17
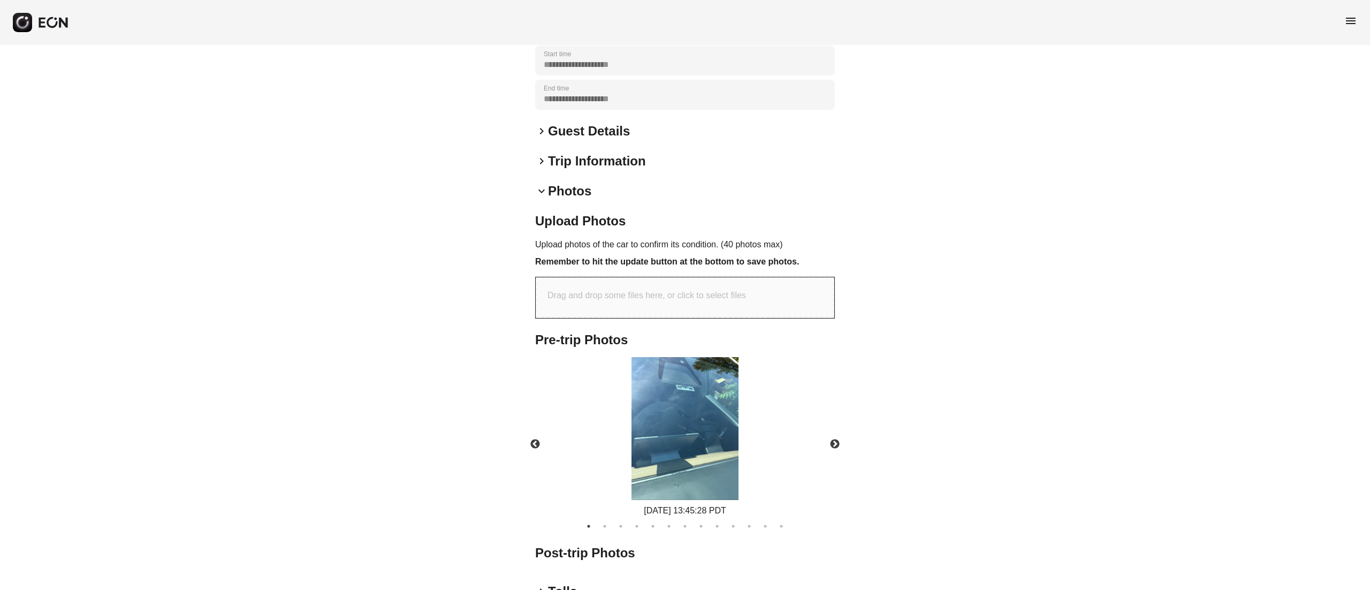
scroll to position [214, 0]
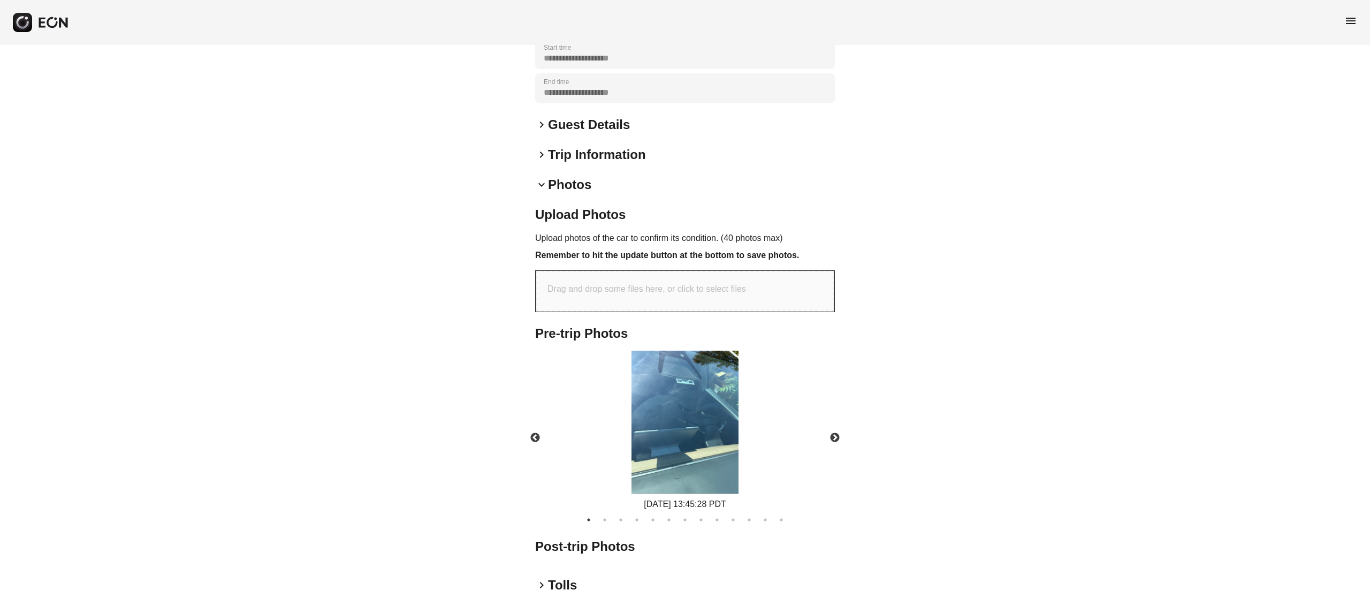
click at [577, 193] on h2 "Photos" at bounding box center [569, 184] width 43 height 17
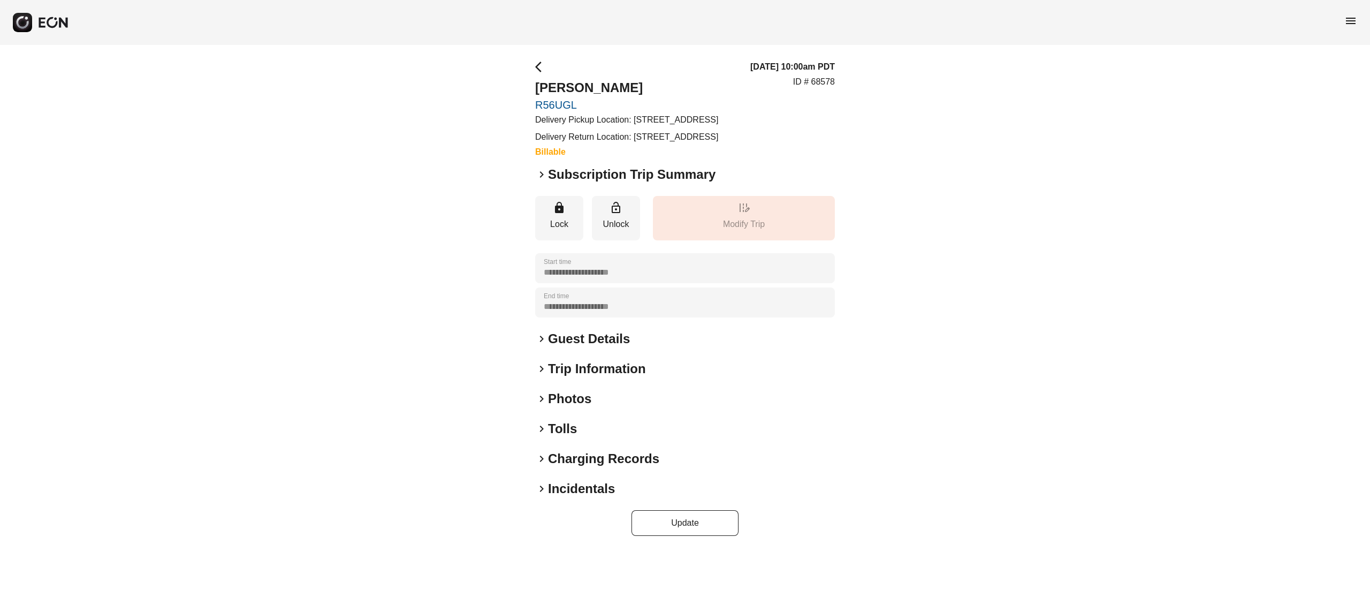
scroll to position [0, 0]
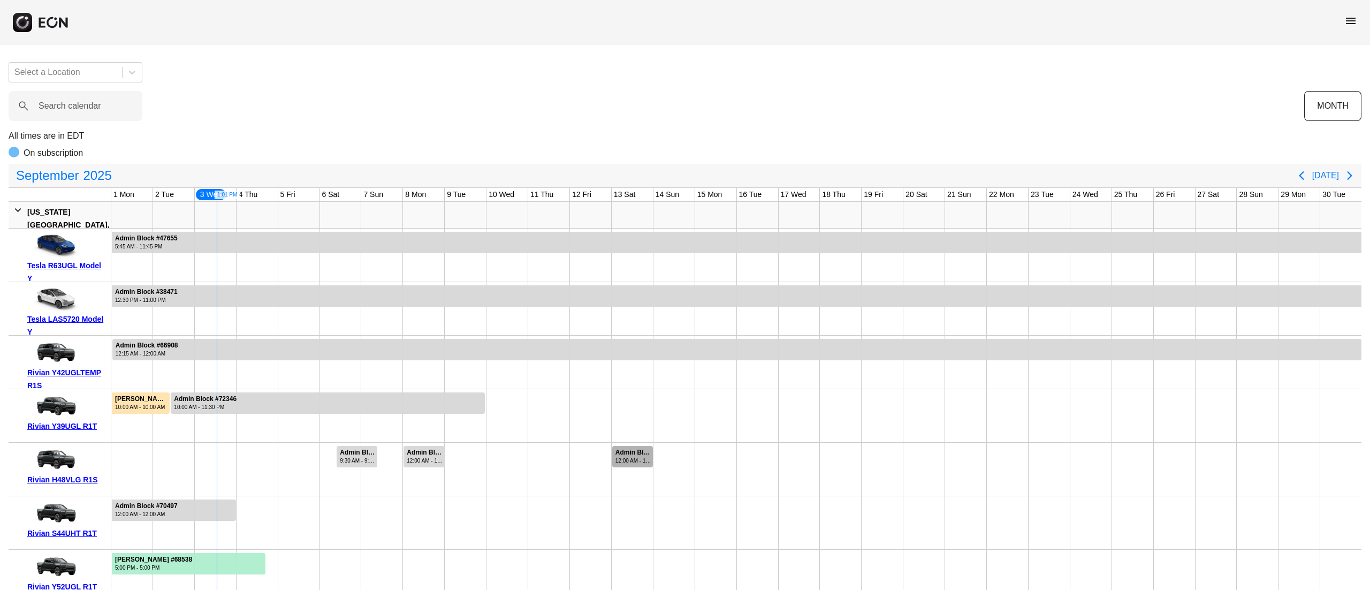
click at [627, 456] on div "Admin Block #70136" at bounding box center [633, 452] width 36 height 8
click at [626, 456] on div "Admin Block #70136" at bounding box center [633, 452] width 36 height 8
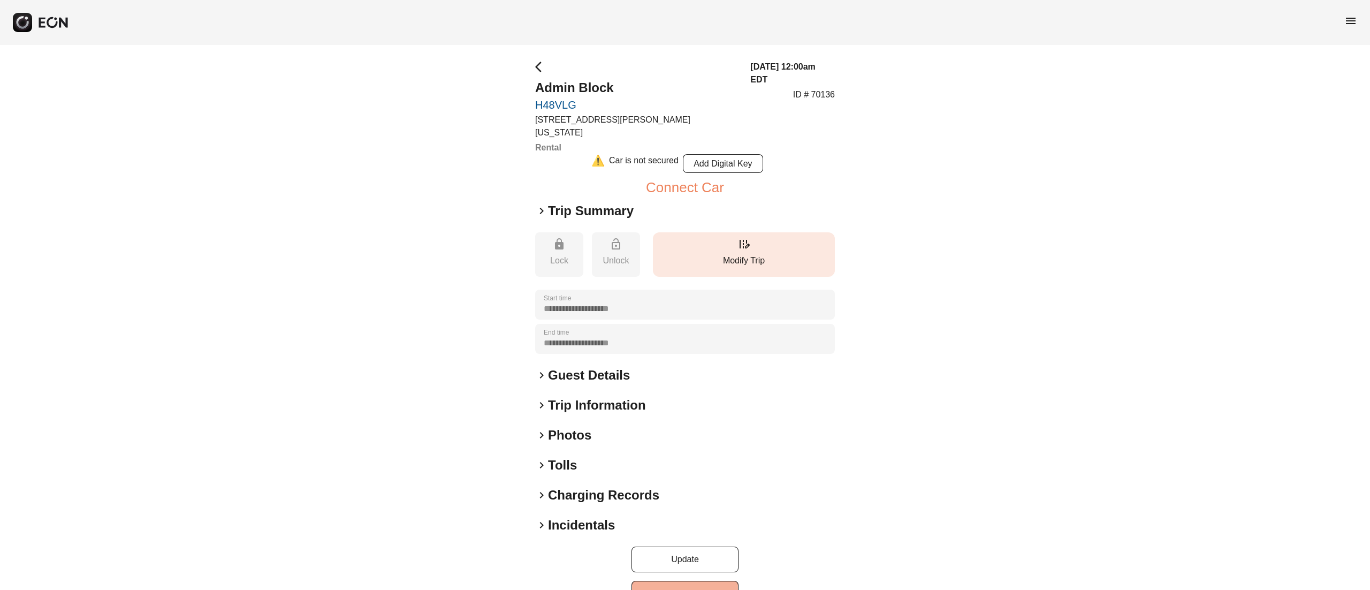
click at [726, 254] on p "Modify Trip" at bounding box center [743, 260] width 171 height 13
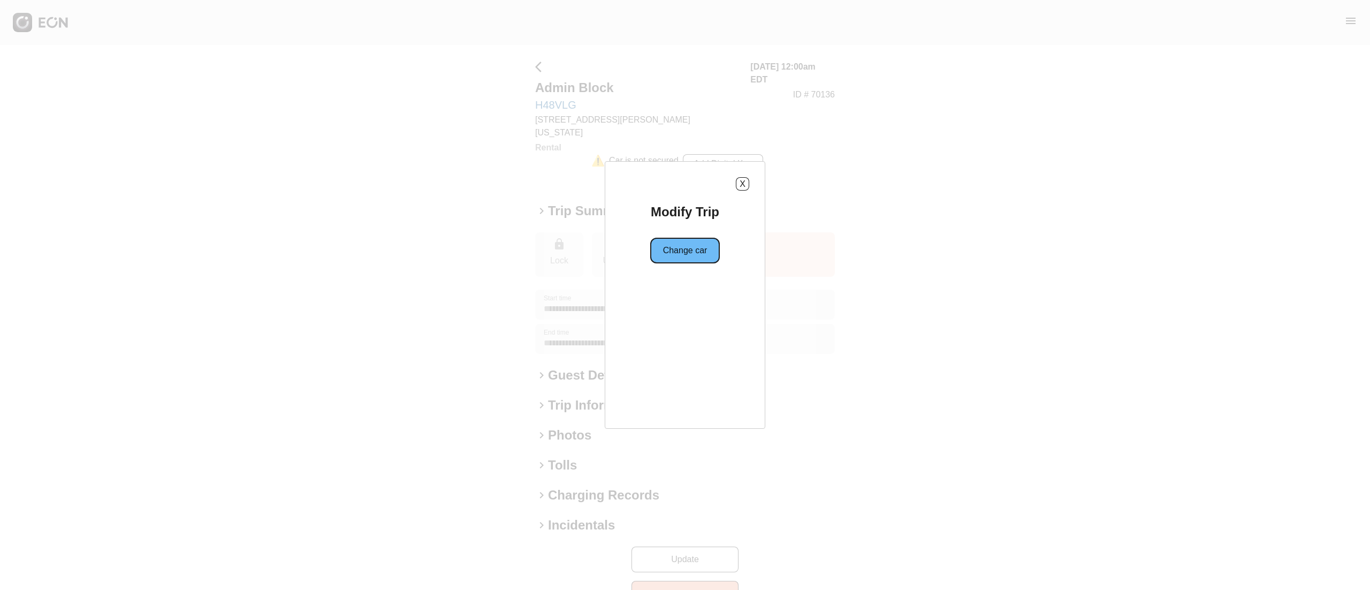
click at [691, 258] on button "Change car" at bounding box center [685, 251] width 70 height 26
click at [659, 292] on button "Same location" at bounding box center [637, 289] width 80 height 26
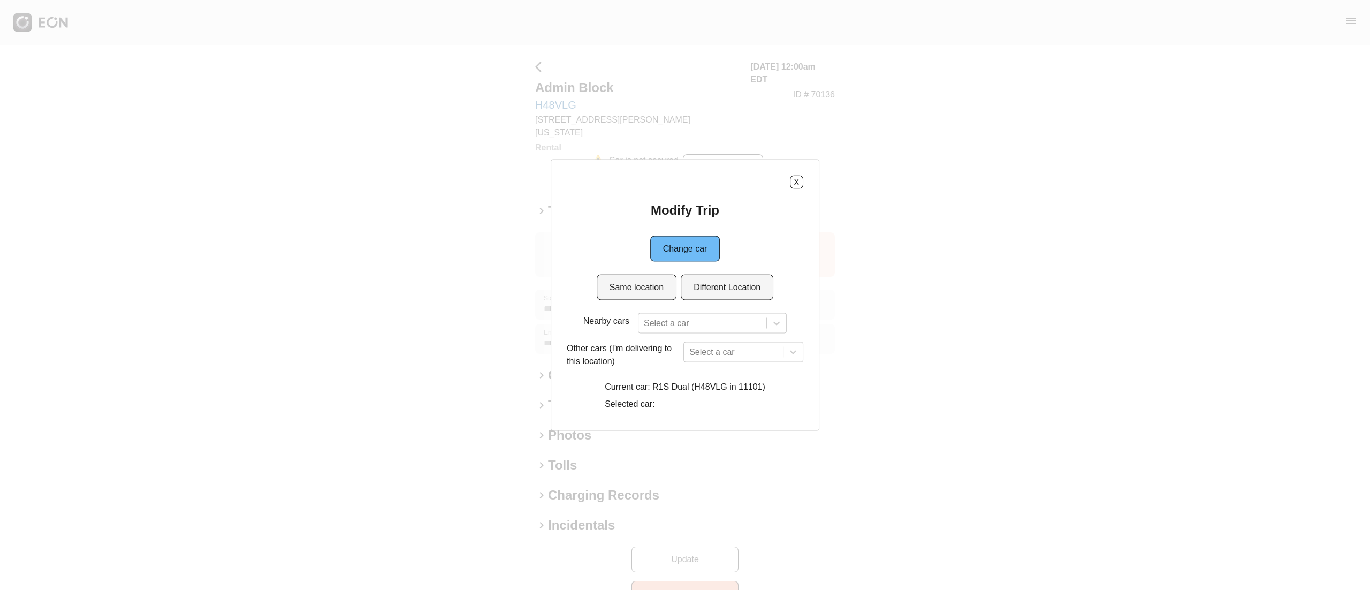
click at [679, 310] on div "Modify Trip Change car Same location Different Location Nearby cars Select a ca…" at bounding box center [685, 308] width 236 height 213
click at [687, 327] on div "Select a car" at bounding box center [712, 323] width 149 height 20
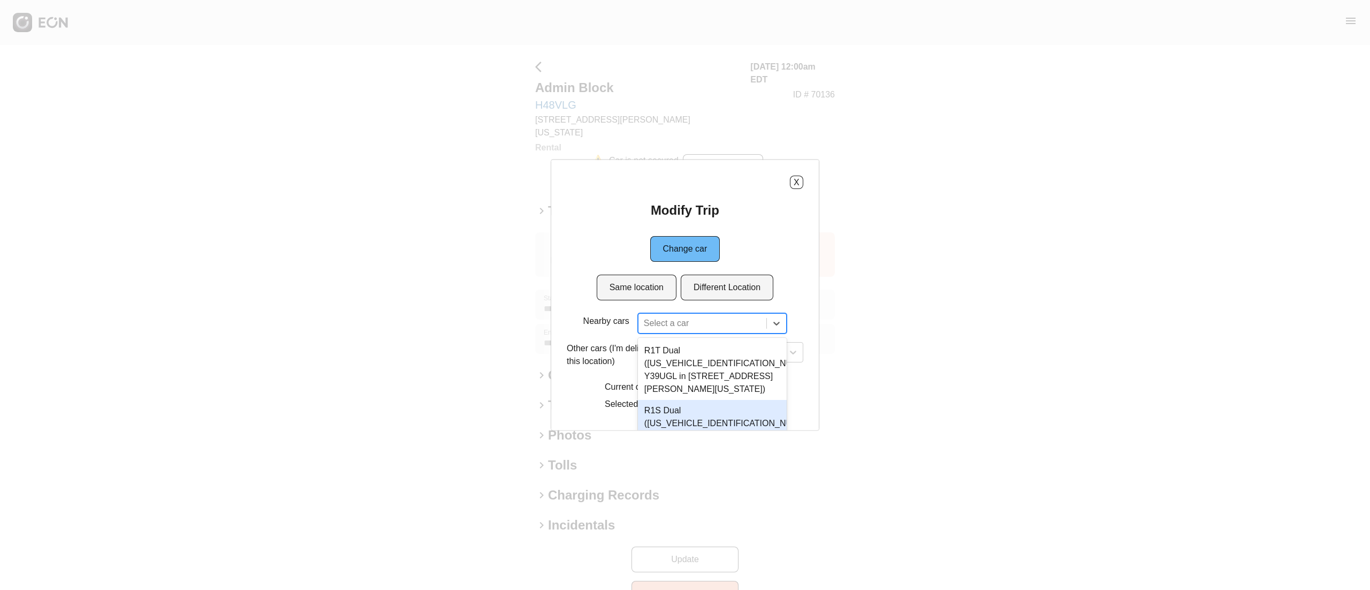
scroll to position [68, 0]
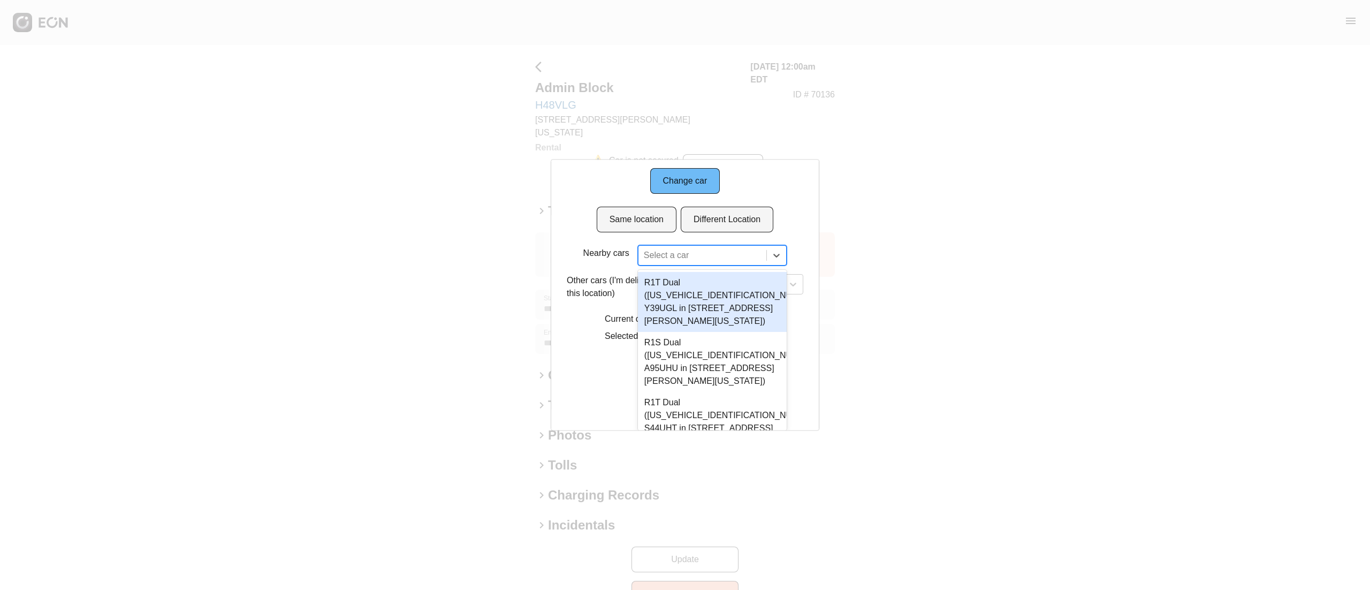
click at [790, 233] on div "Modify Trip Change car Same location Different Location Nearby cars 5 results a…" at bounding box center [685, 240] width 236 height 213
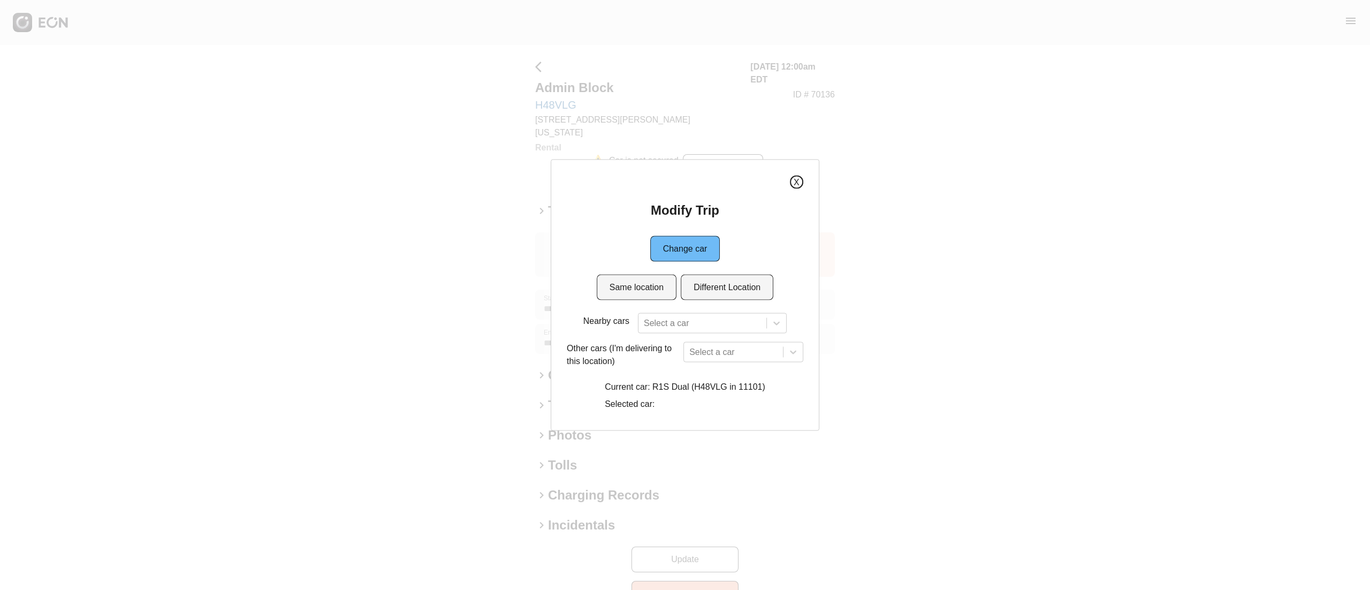
click at [798, 180] on button "X" at bounding box center [796, 181] width 13 height 13
